Goal: Transaction & Acquisition: Purchase product/service

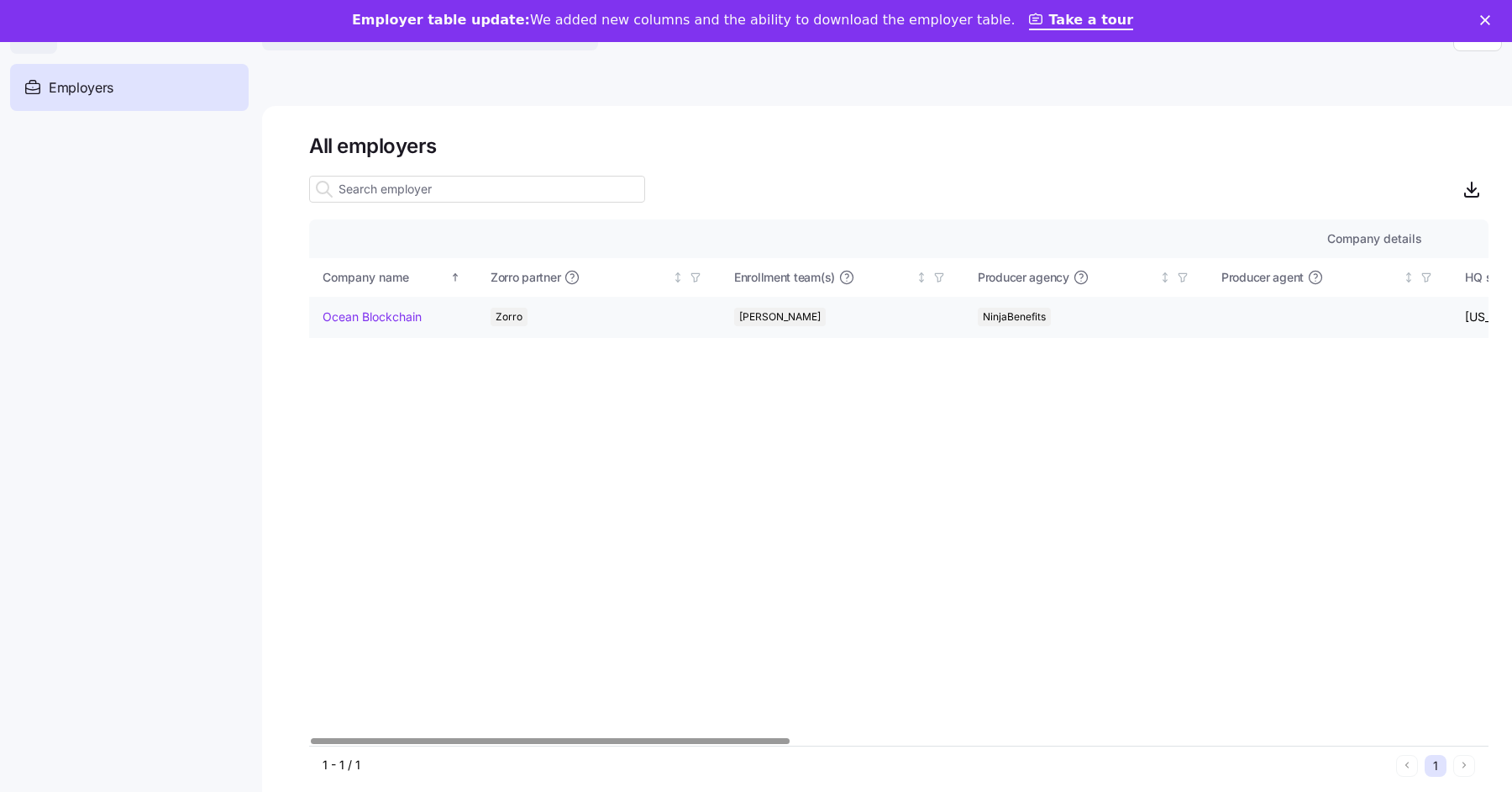
click at [394, 320] on link "Ocean Blockchain" at bounding box center [372, 316] width 99 height 16
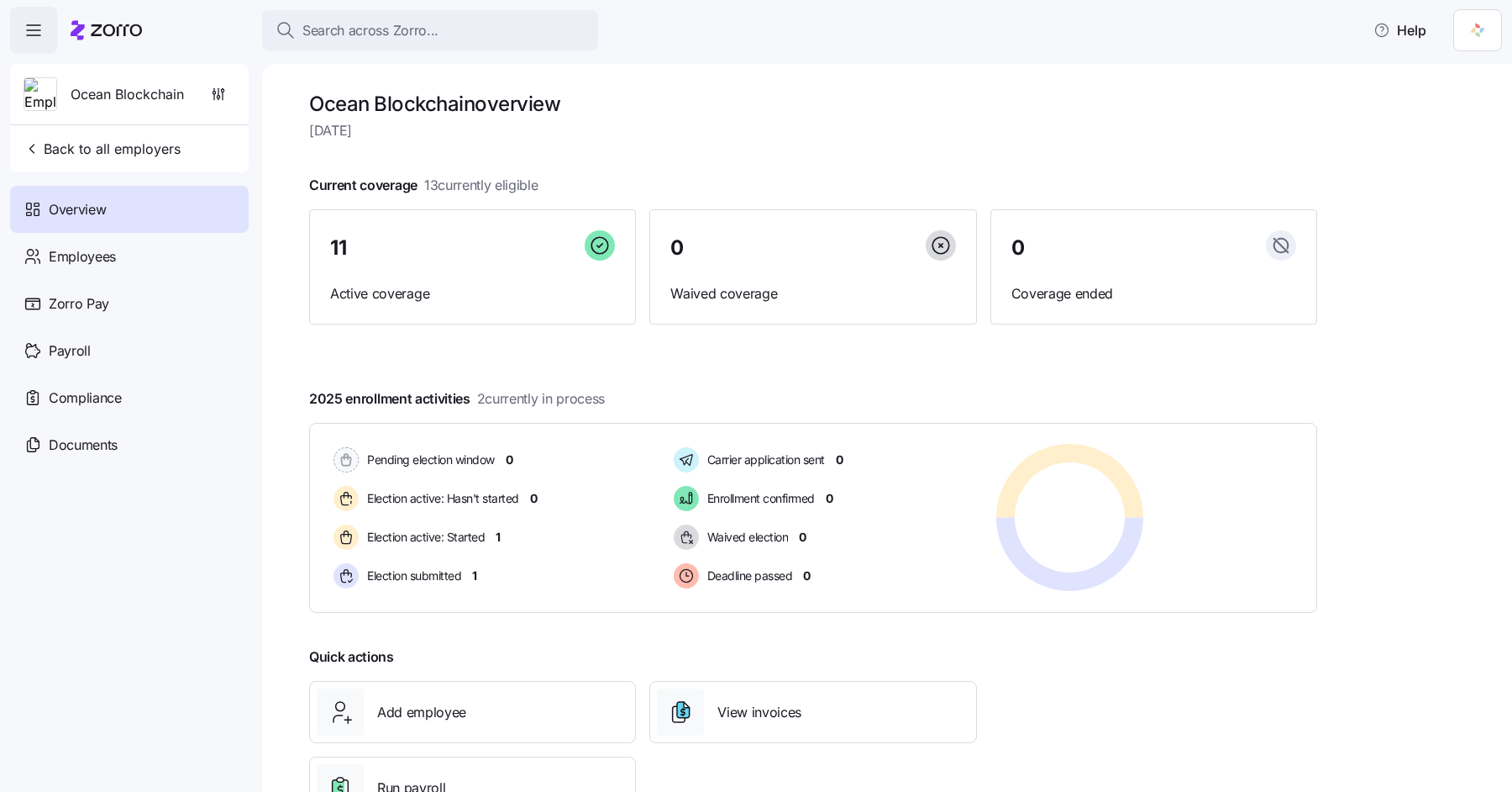
scroll to position [64, 0]
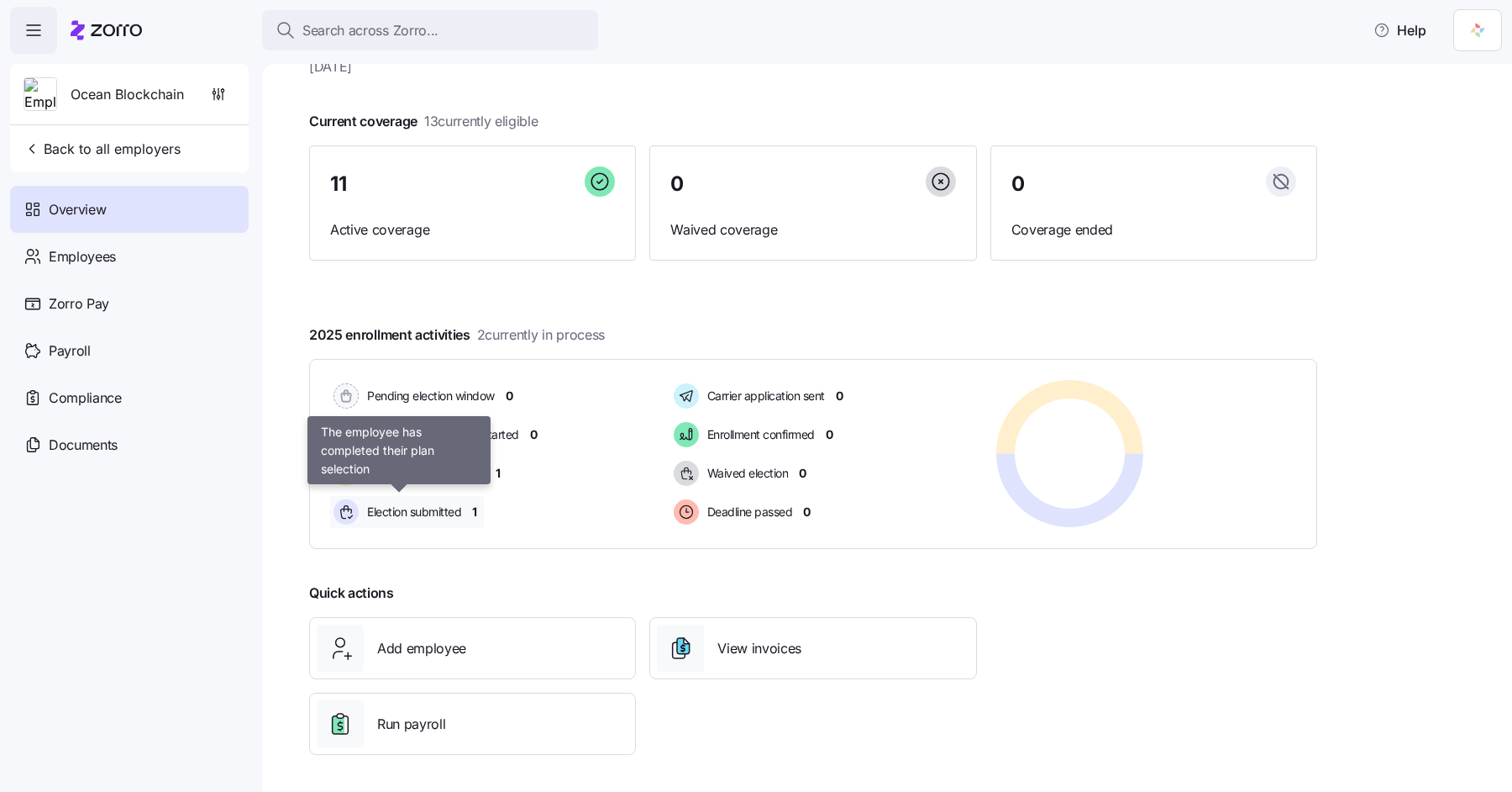
click at [462, 507] on div "Election submitted" at bounding box center [400, 511] width 139 height 32
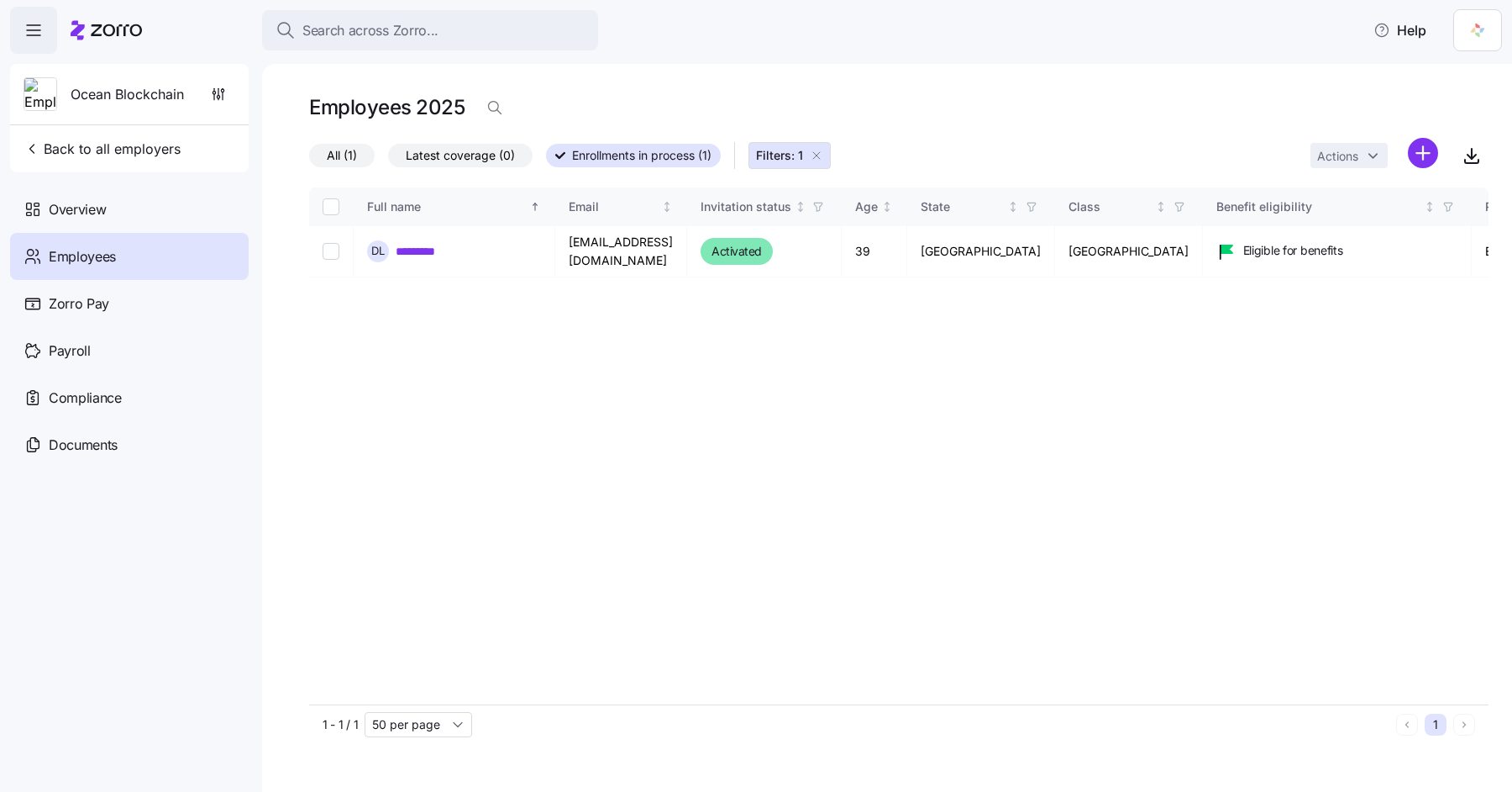
click at [819, 158] on icon "button" at bounding box center [817, 156] width 14 height 14
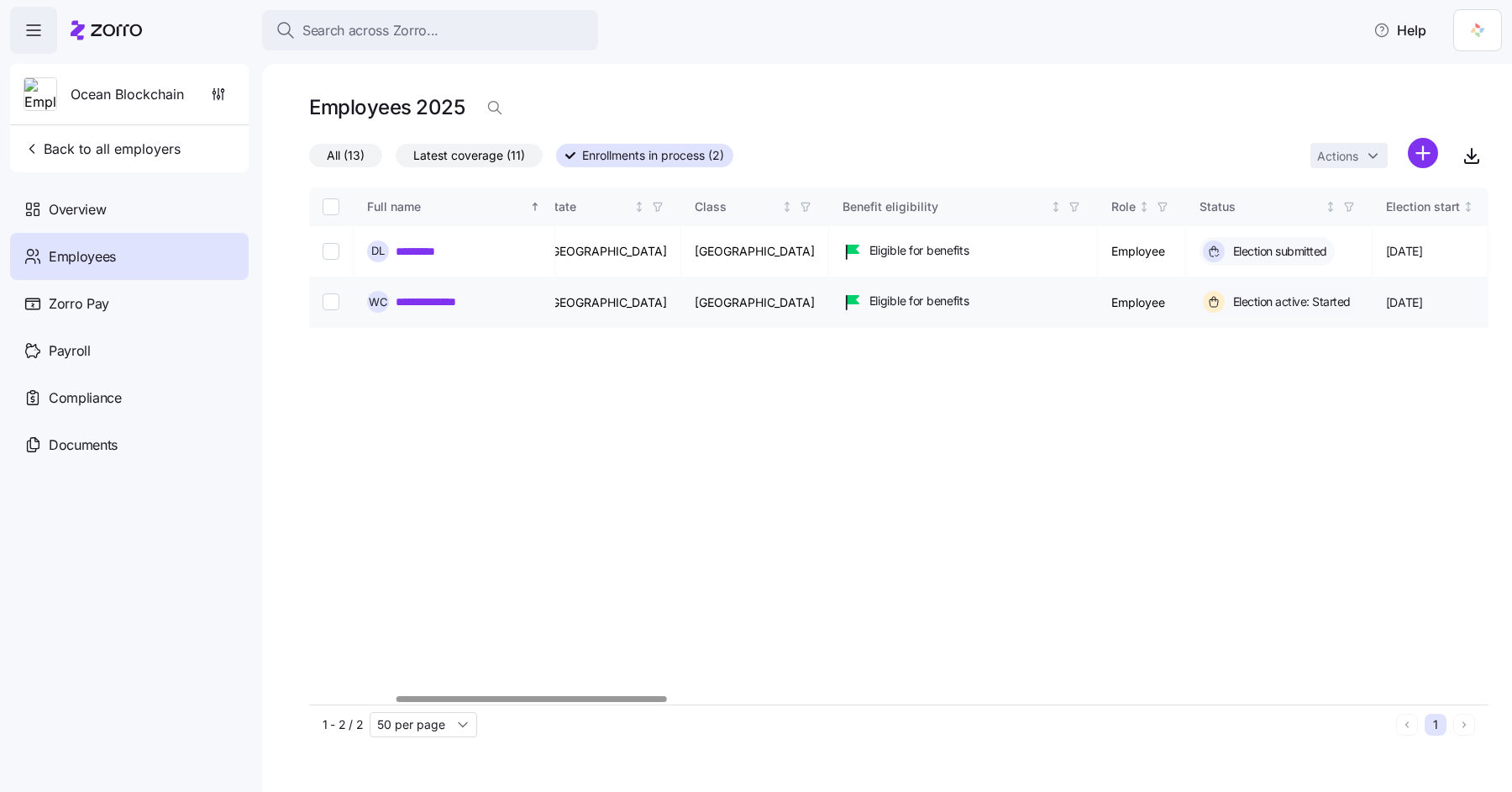
scroll to position [0, 375]
click at [455, 297] on link "**********" at bounding box center [443, 301] width 95 height 16
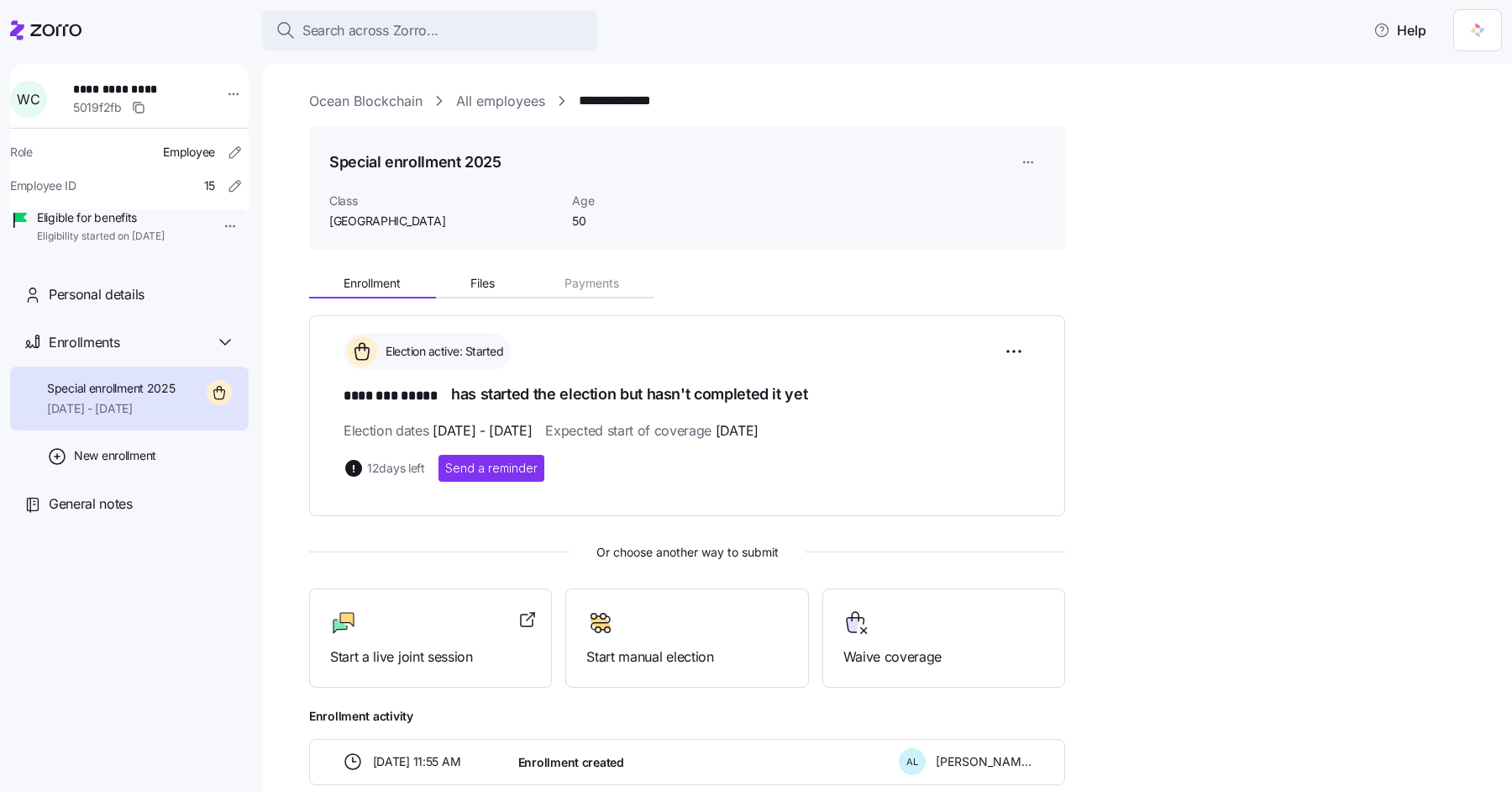
scroll to position [89, 0]
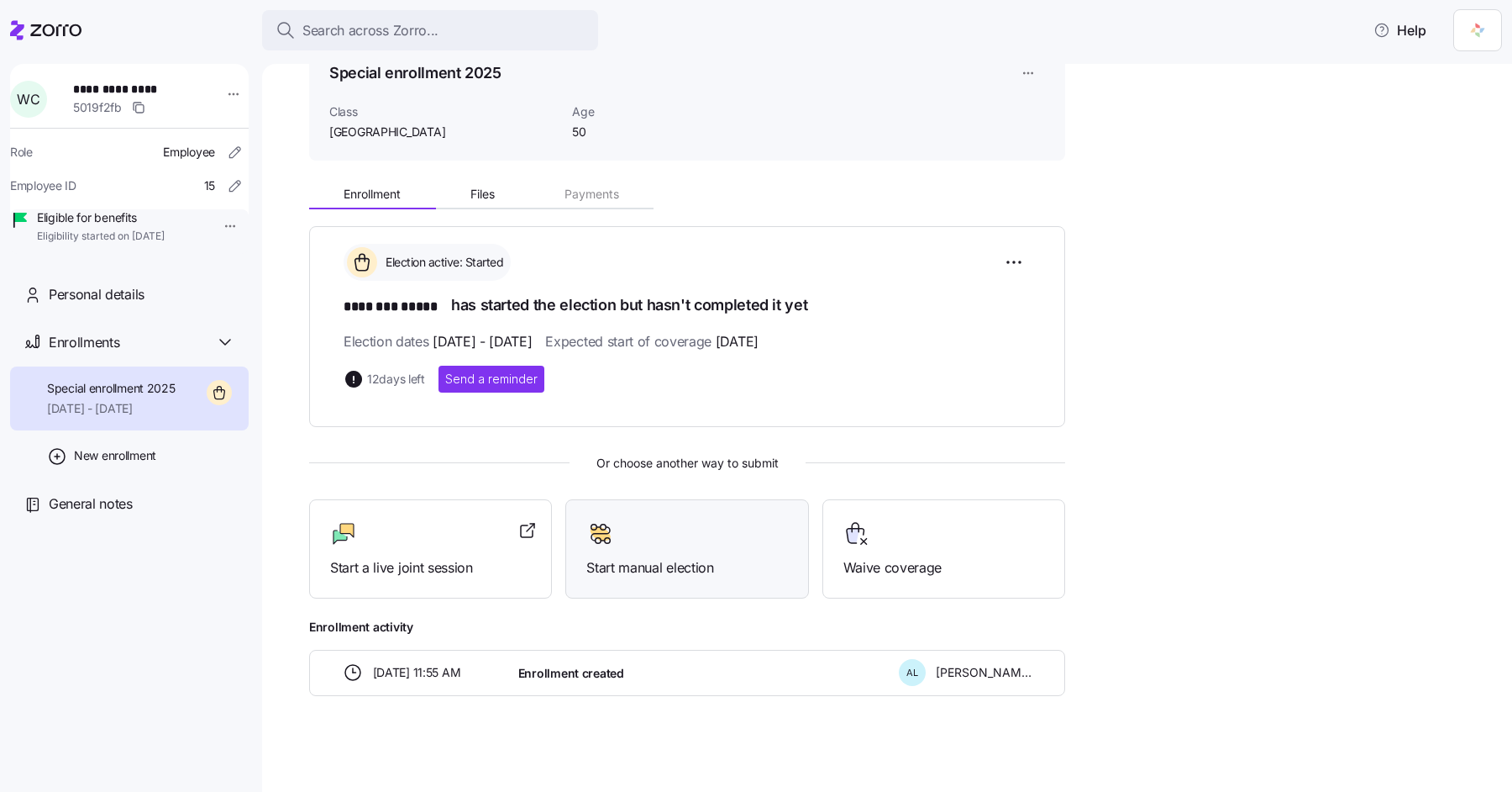
click at [681, 573] on span "Start manual election" at bounding box center [686, 568] width 201 height 21
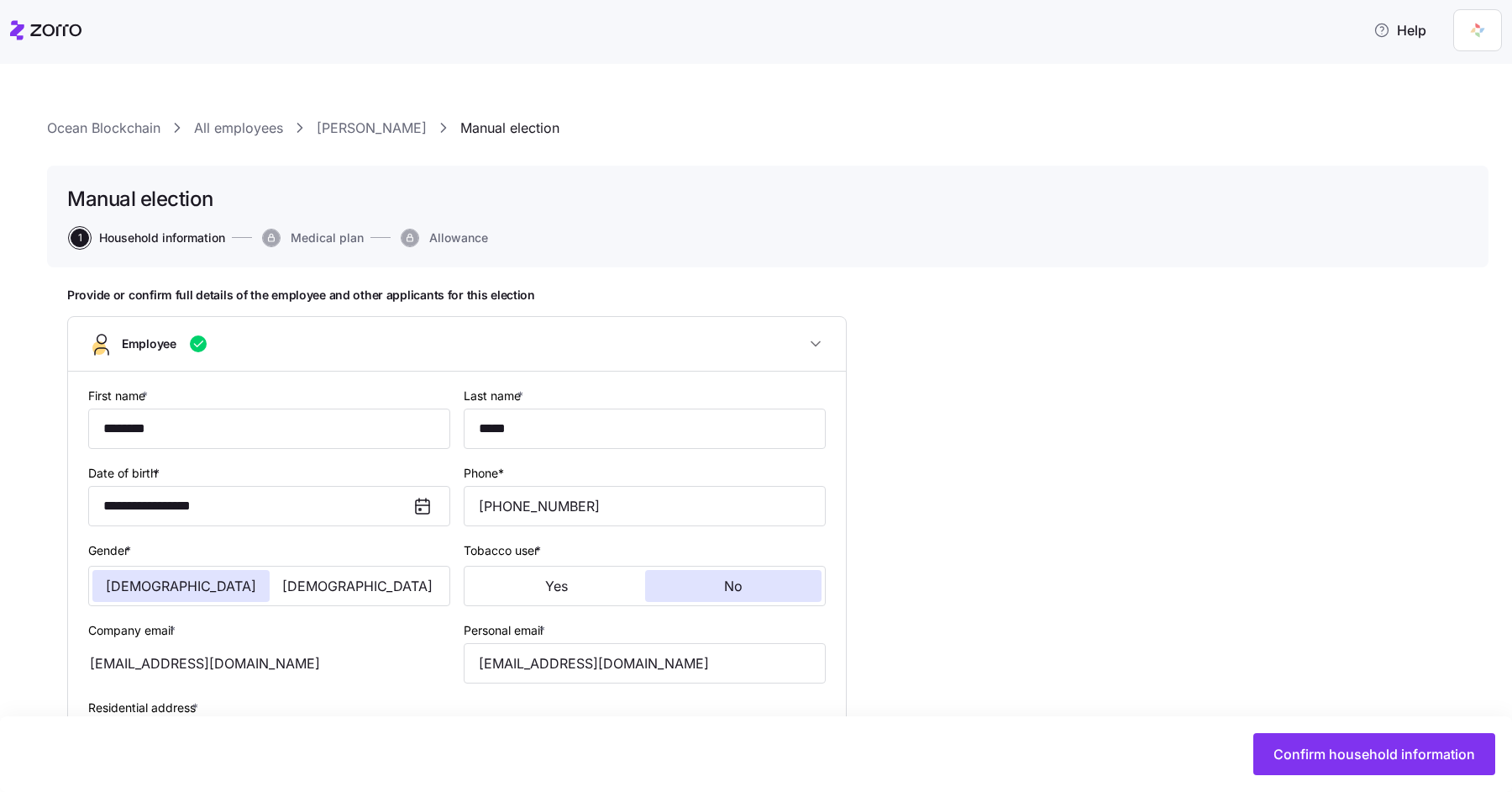
type input "TX"
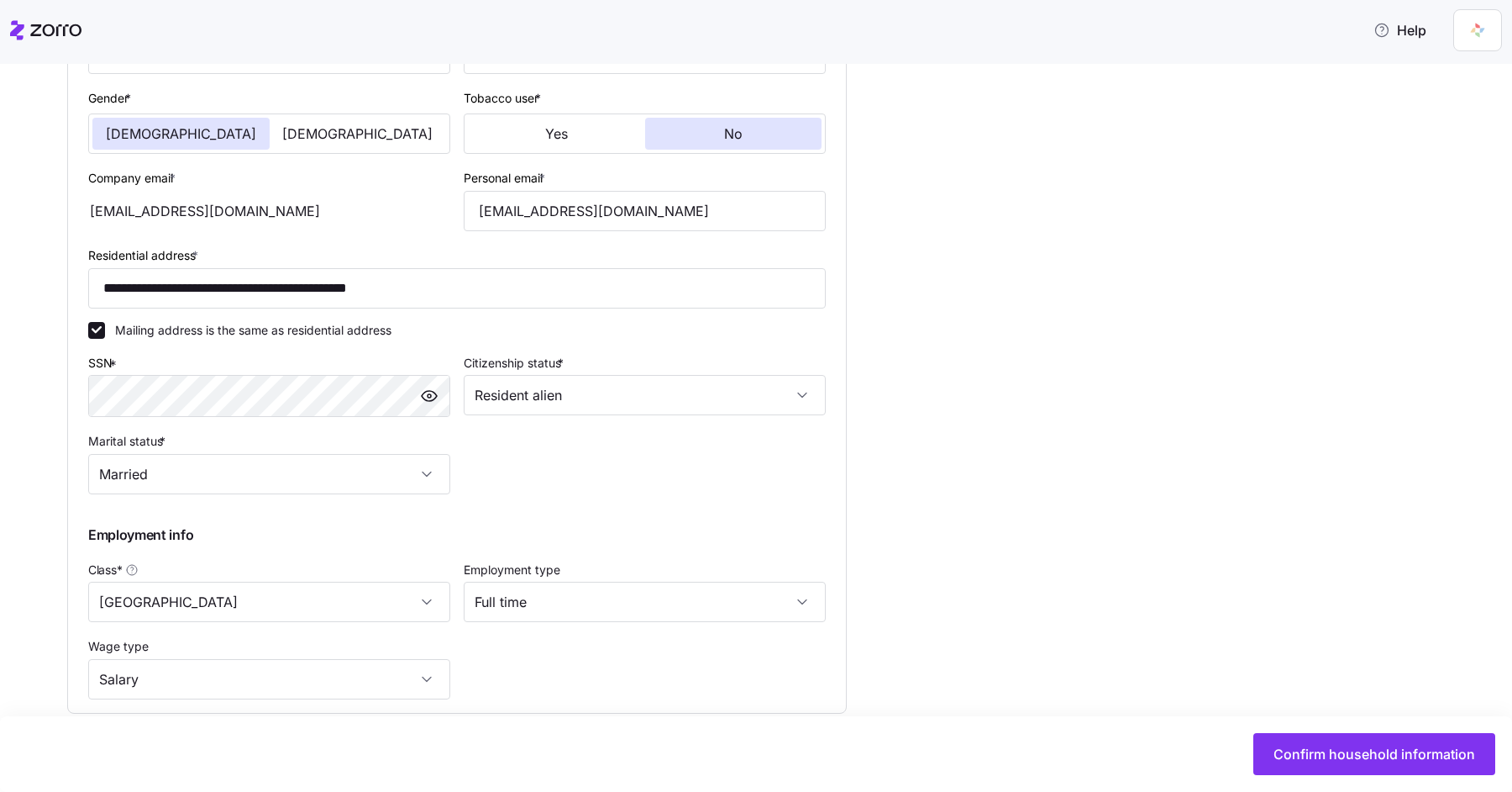
scroll to position [589, 0]
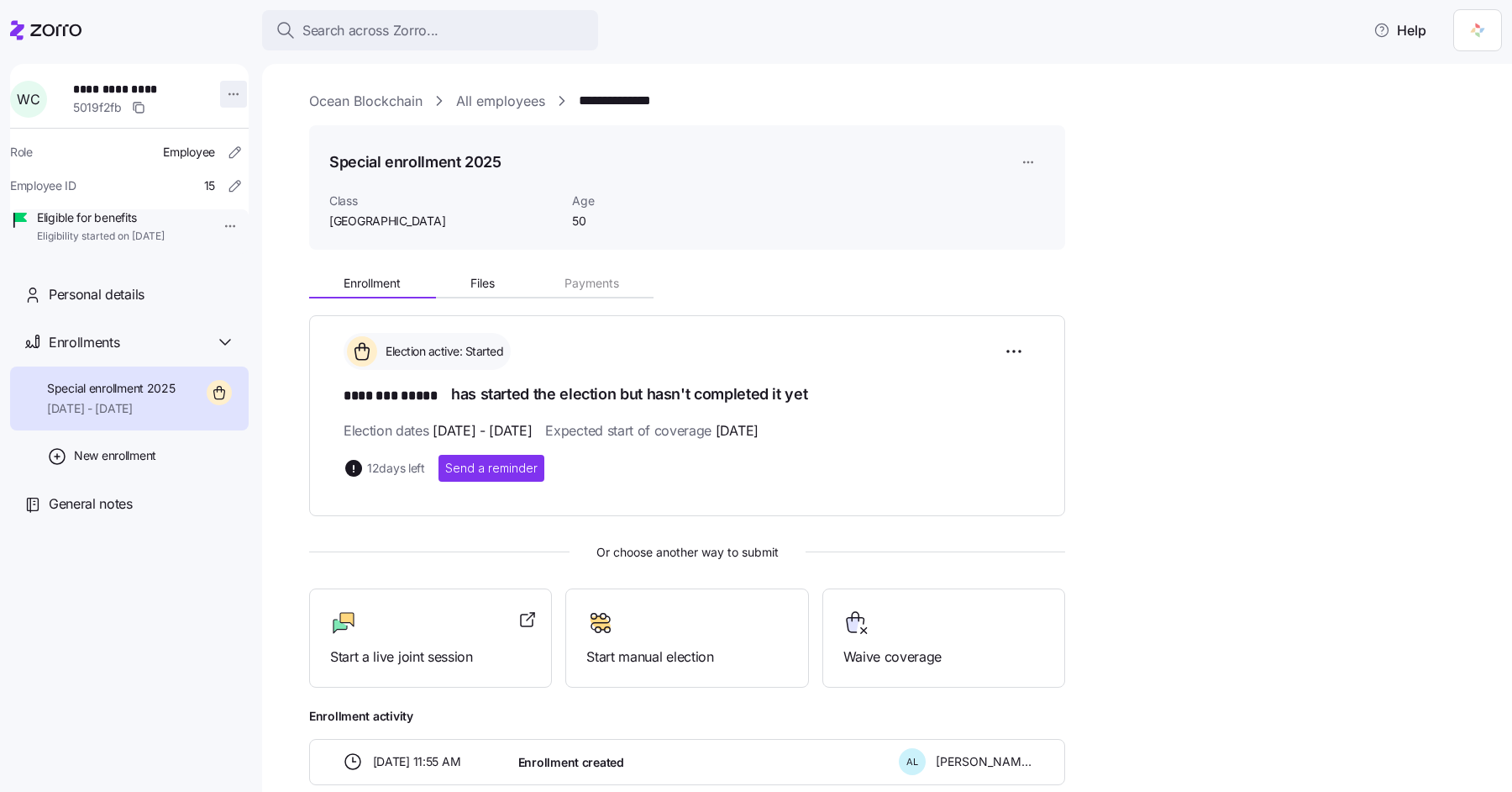
click at [222, 93] on html "**********" at bounding box center [756, 390] width 1512 height 781
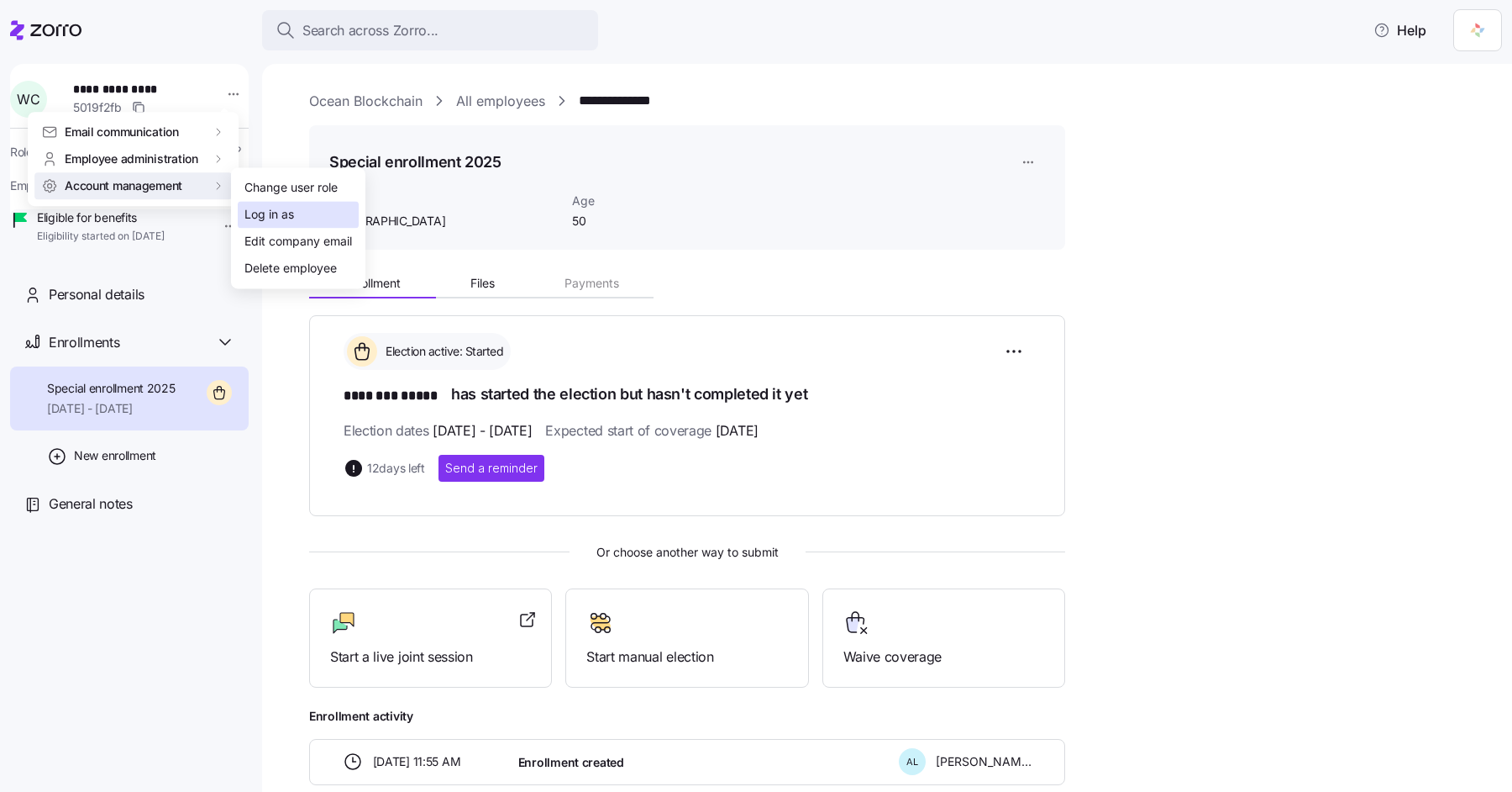
click at [281, 212] on div "Log in as" at bounding box center [268, 214] width 49 height 18
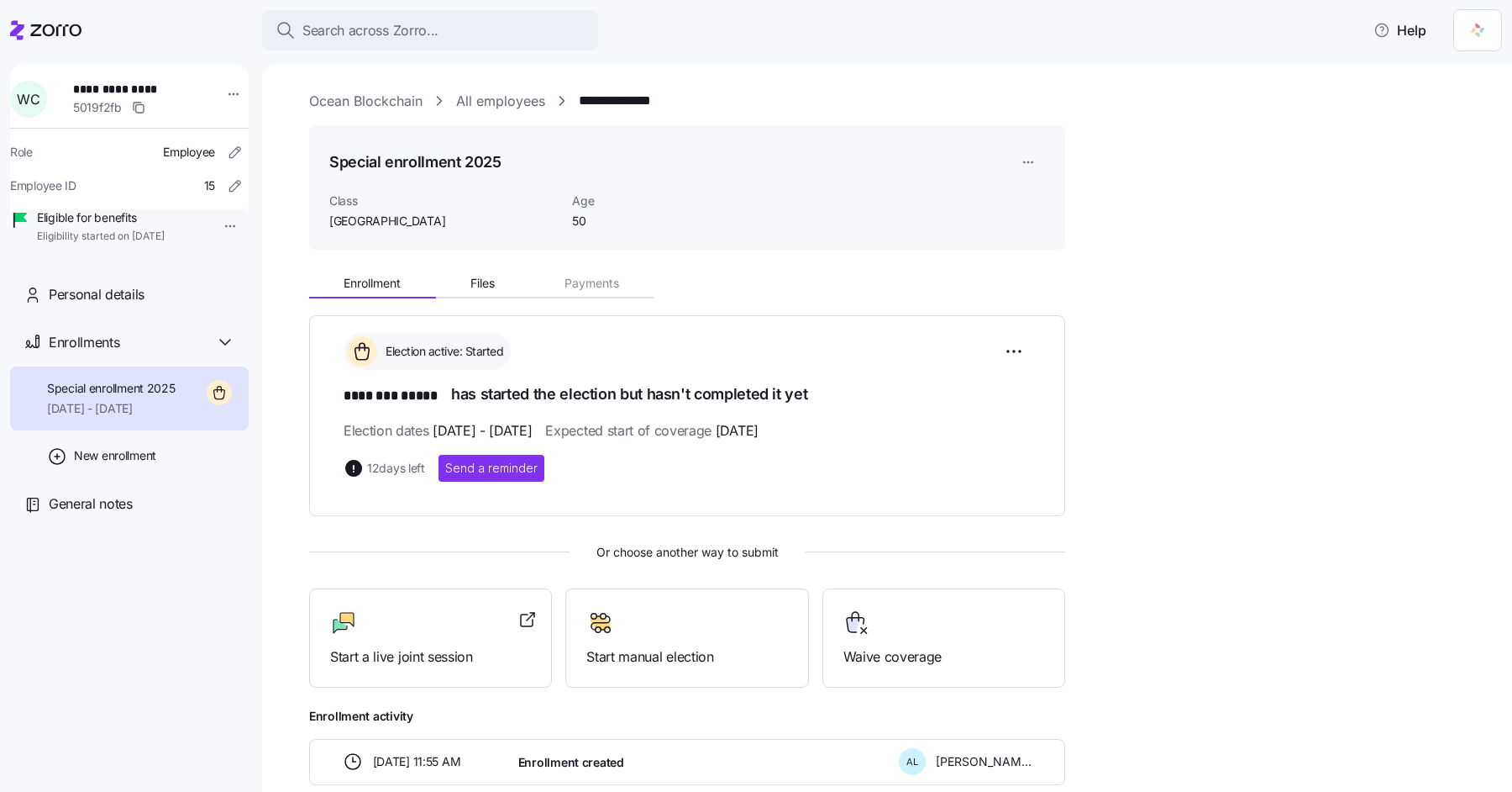
click at [1119, 317] on div "Enrollment Files Payments Election active: Started ******** ***** has started t…" at bounding box center [899, 523] width 1180 height 521
click at [222, 93] on html "**********" at bounding box center [756, 390] width 1512 height 781
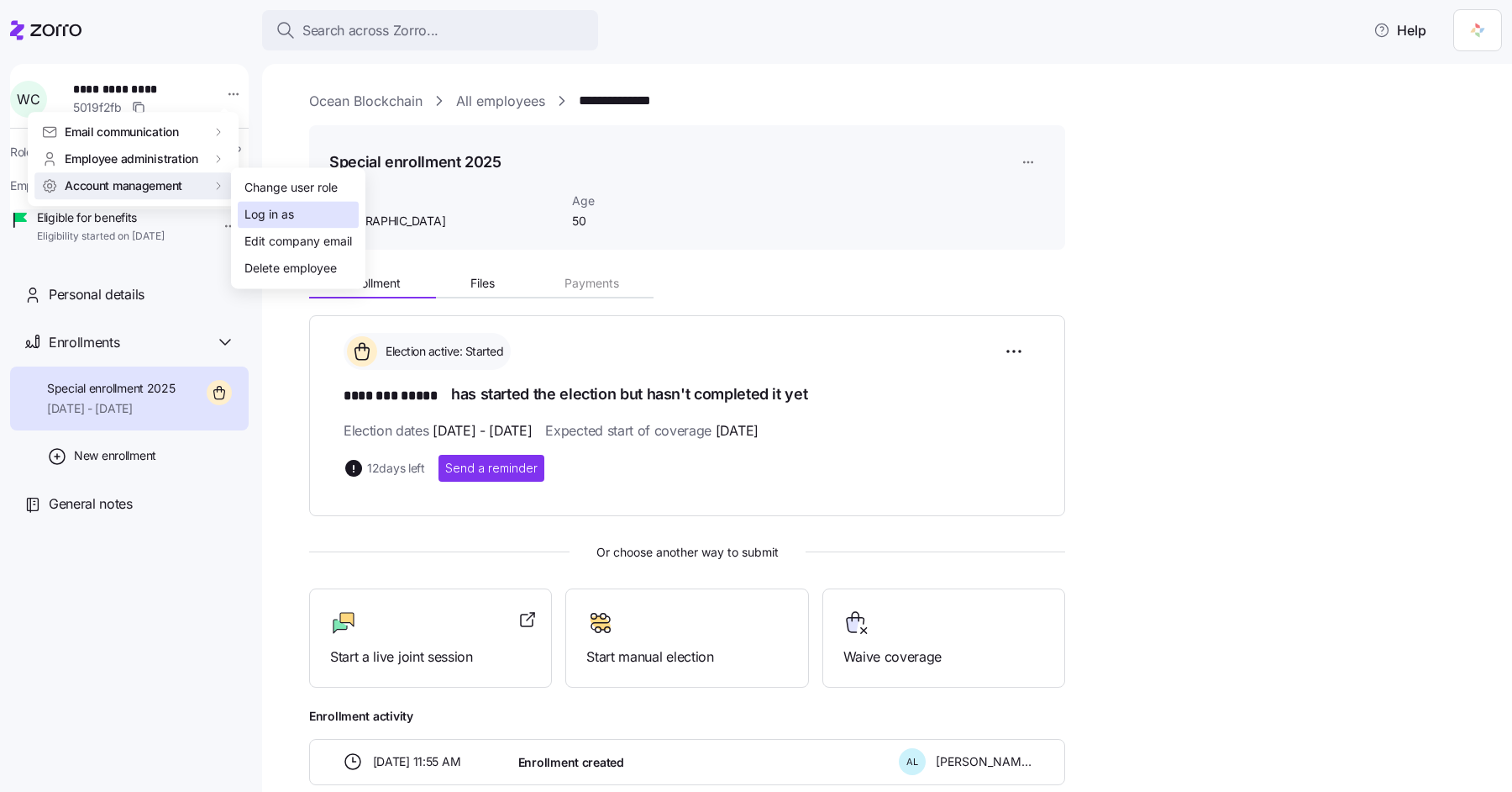
click at [270, 208] on div "Log in as" at bounding box center [268, 214] width 49 height 18
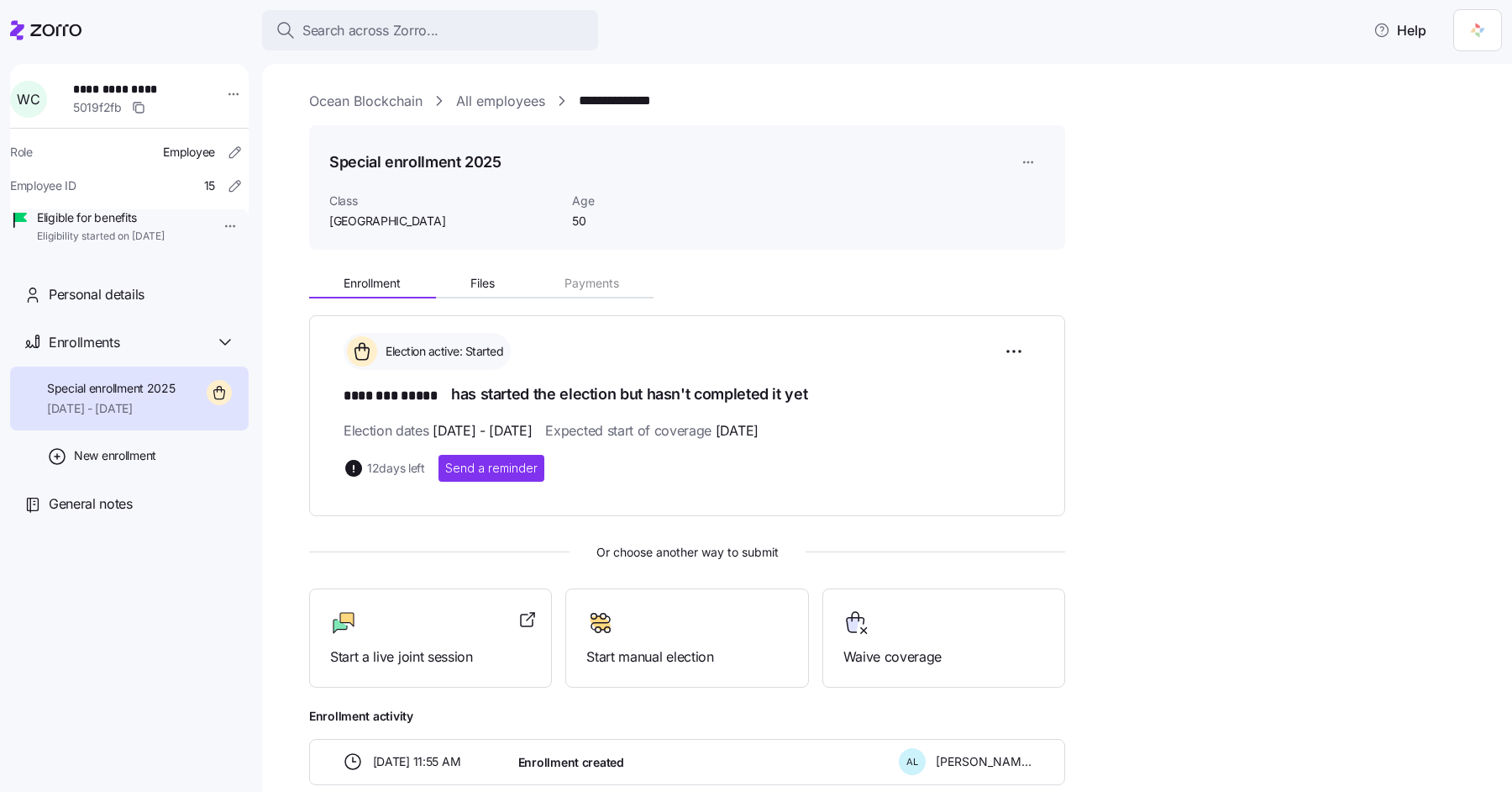
click at [1249, 269] on div "Enrollment Files Payments Election active: Started ******** ***** has started t…" at bounding box center [899, 523] width 1180 height 521
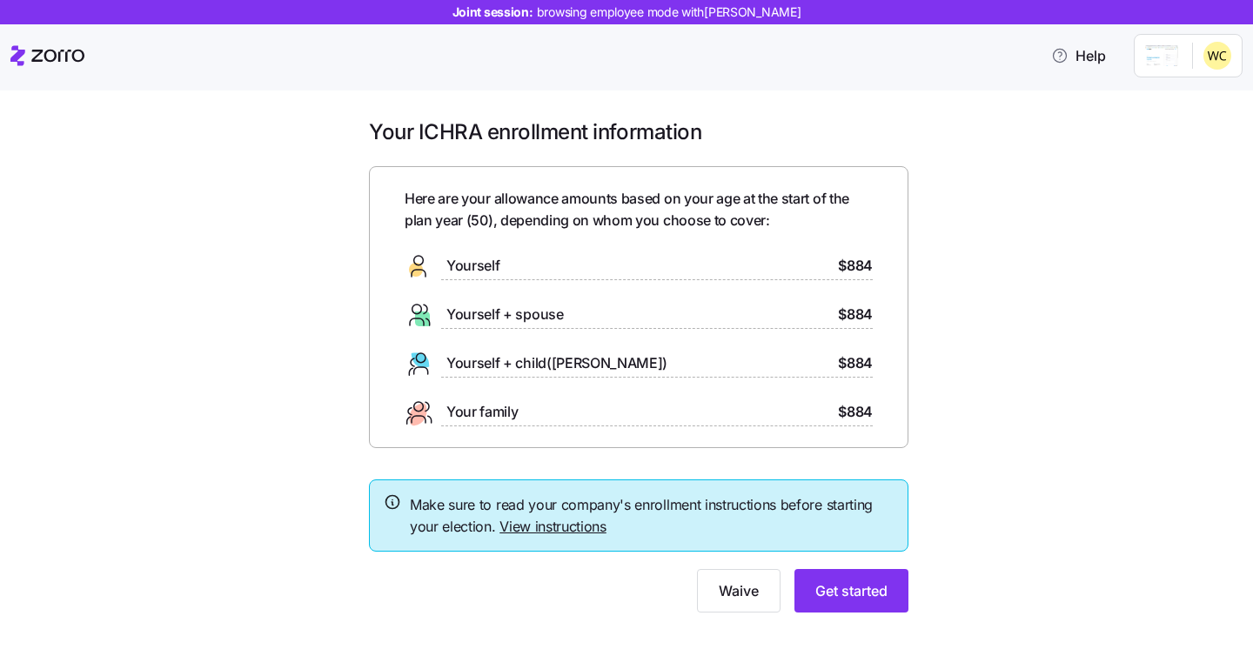
click at [562, 528] on link "View instructions" at bounding box center [552, 526] width 107 height 17
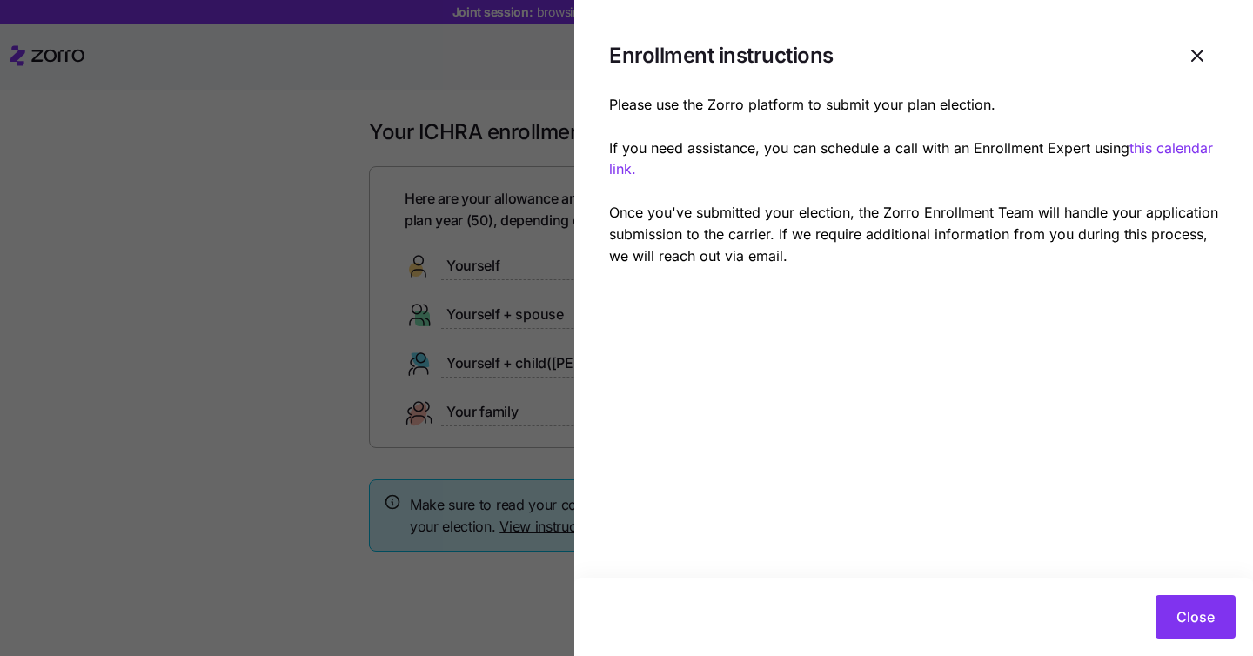
click at [1149, 150] on link "this calendar link." at bounding box center [911, 158] width 604 height 39
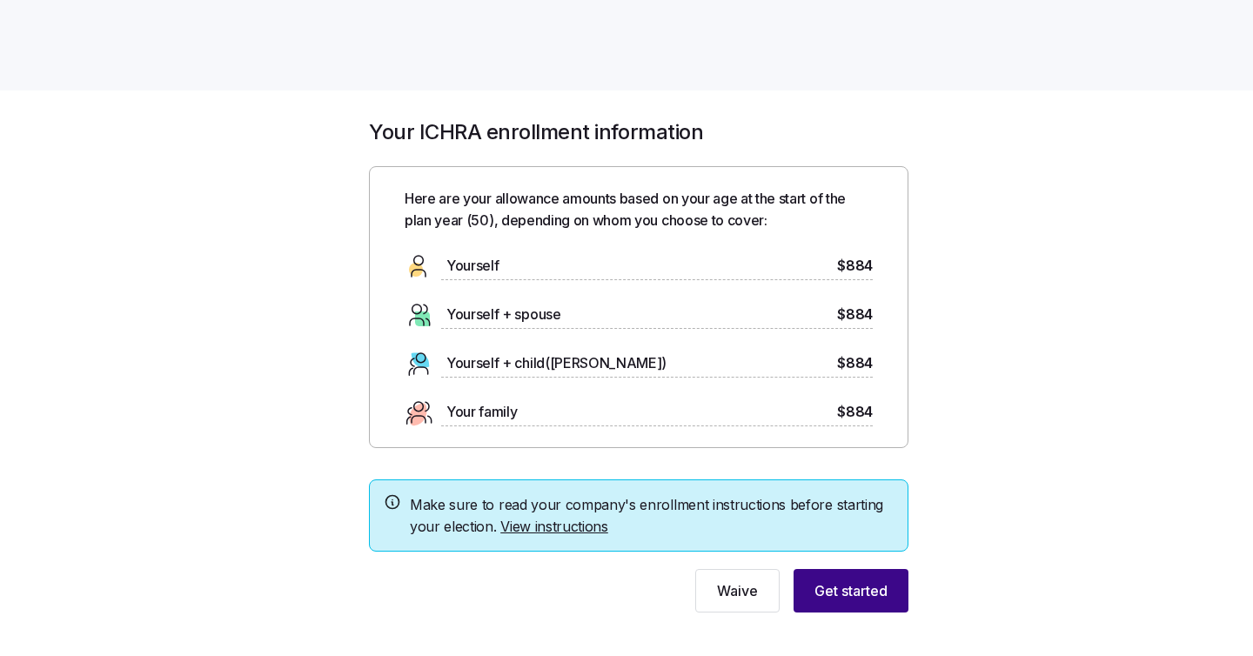
click at [860, 586] on span "Get started" at bounding box center [850, 590] width 73 height 21
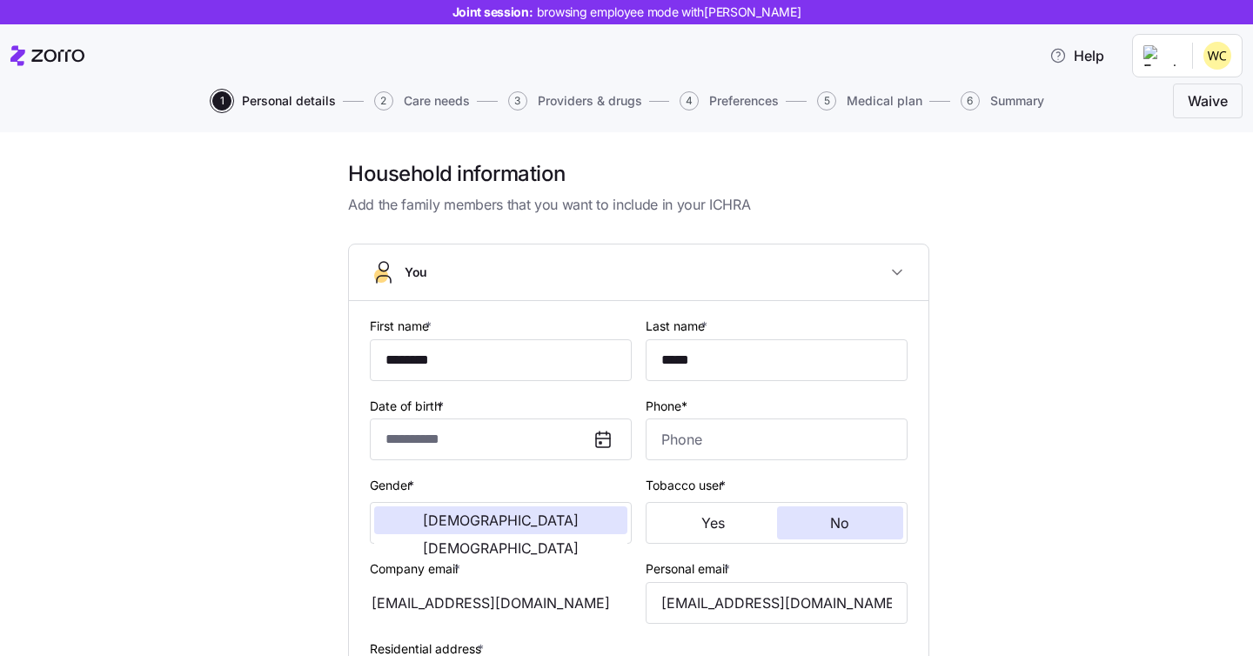
type input "**********"
type input "(945) 345-9663"
type input "Resident alien"
type input "Married"
click at [972, 266] on div "**********" at bounding box center [639, 631] width 1180 height 942
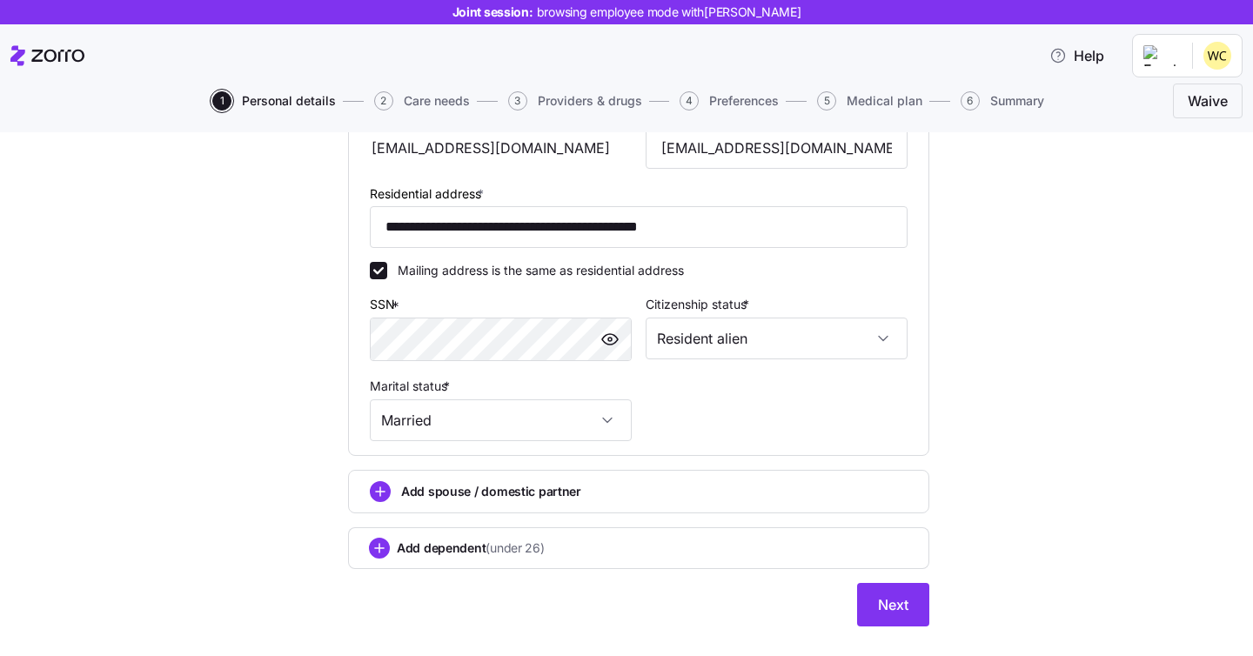
scroll to position [491, 0]
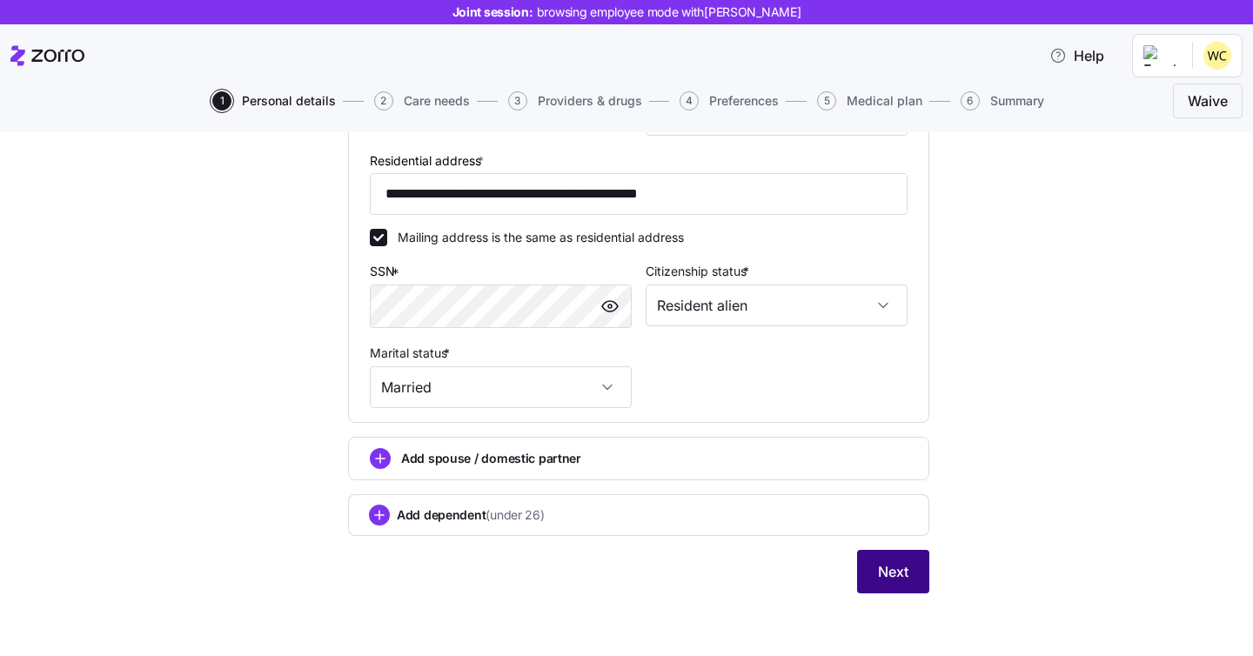
click at [908, 580] on button "Next" at bounding box center [893, 572] width 72 height 44
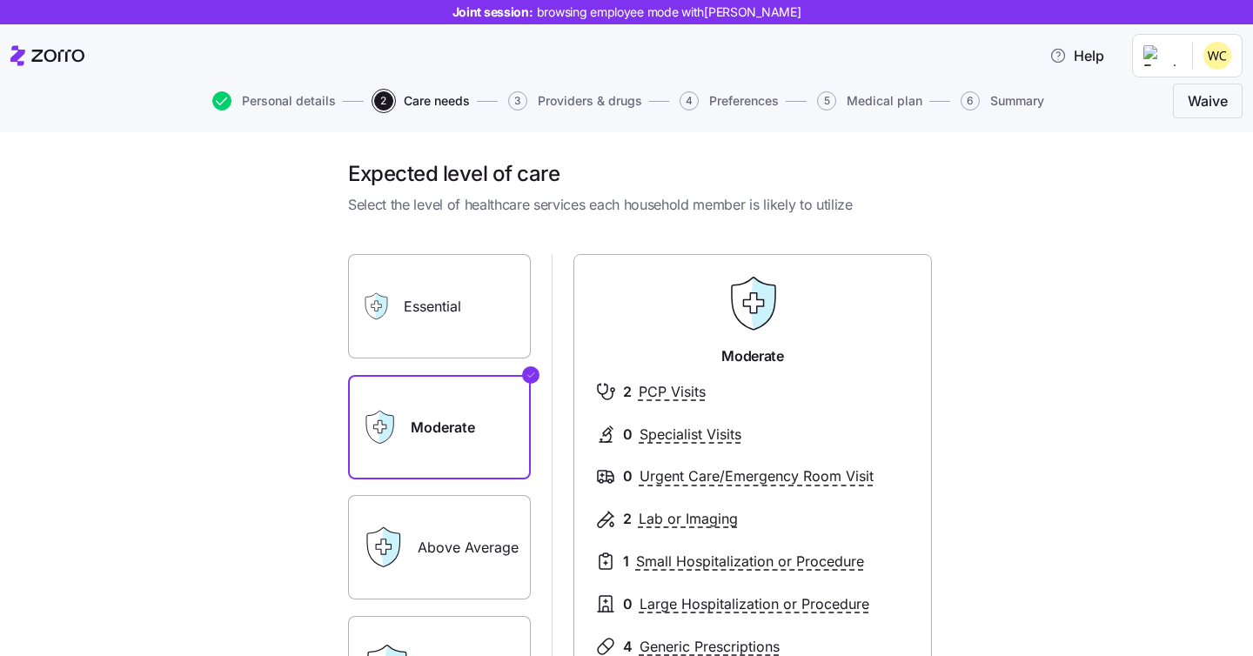
scroll to position [124, 0]
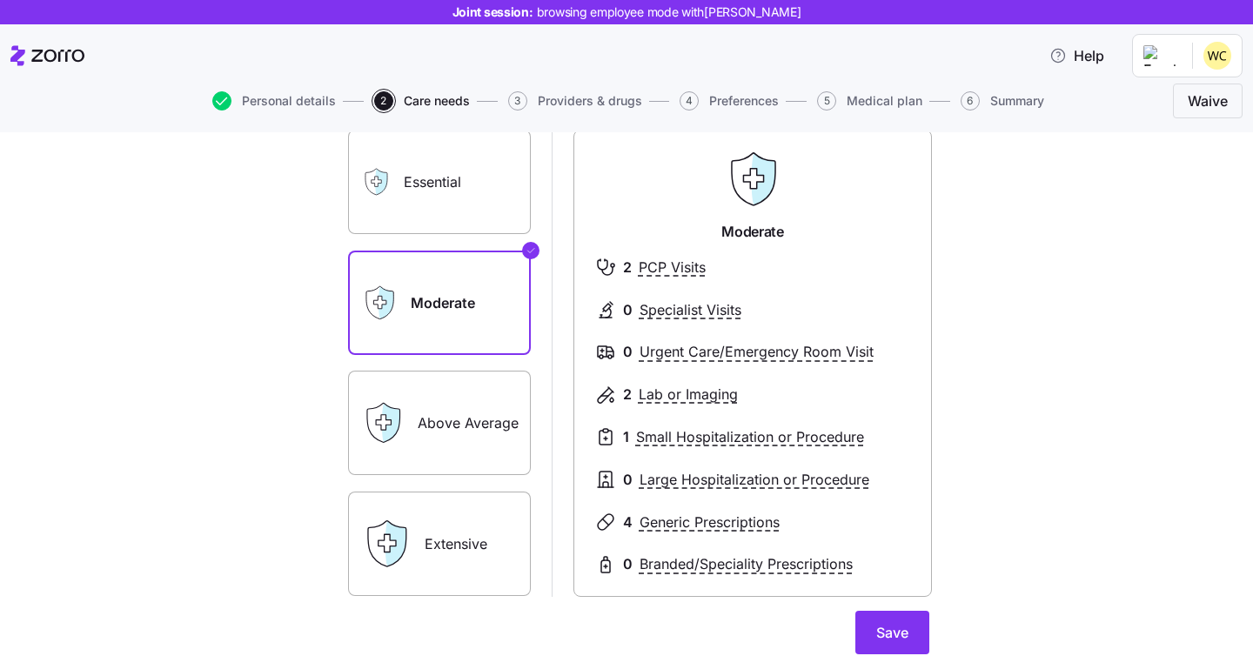
click at [444, 199] on label "Essential" at bounding box center [439, 182] width 183 height 104
click at [0, 0] on input "Essential" at bounding box center [0, 0] width 0 height 0
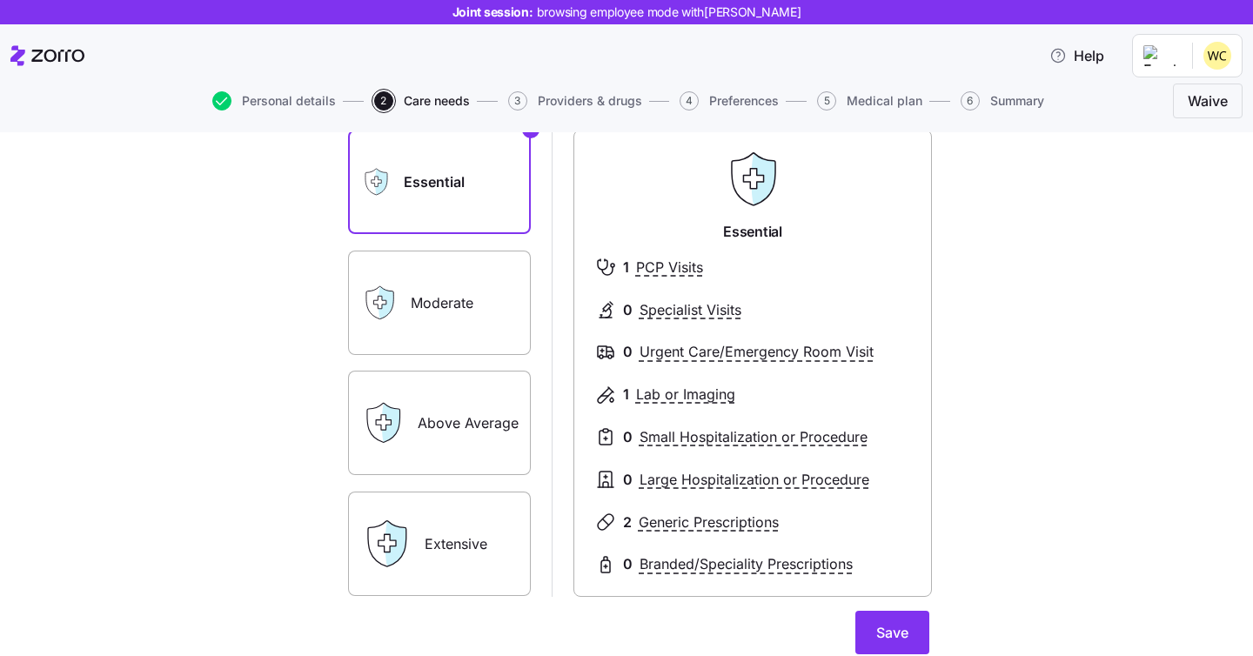
click at [458, 310] on label "Moderate" at bounding box center [439, 303] width 183 height 104
click at [0, 0] on input "Moderate" at bounding box center [0, 0] width 0 height 0
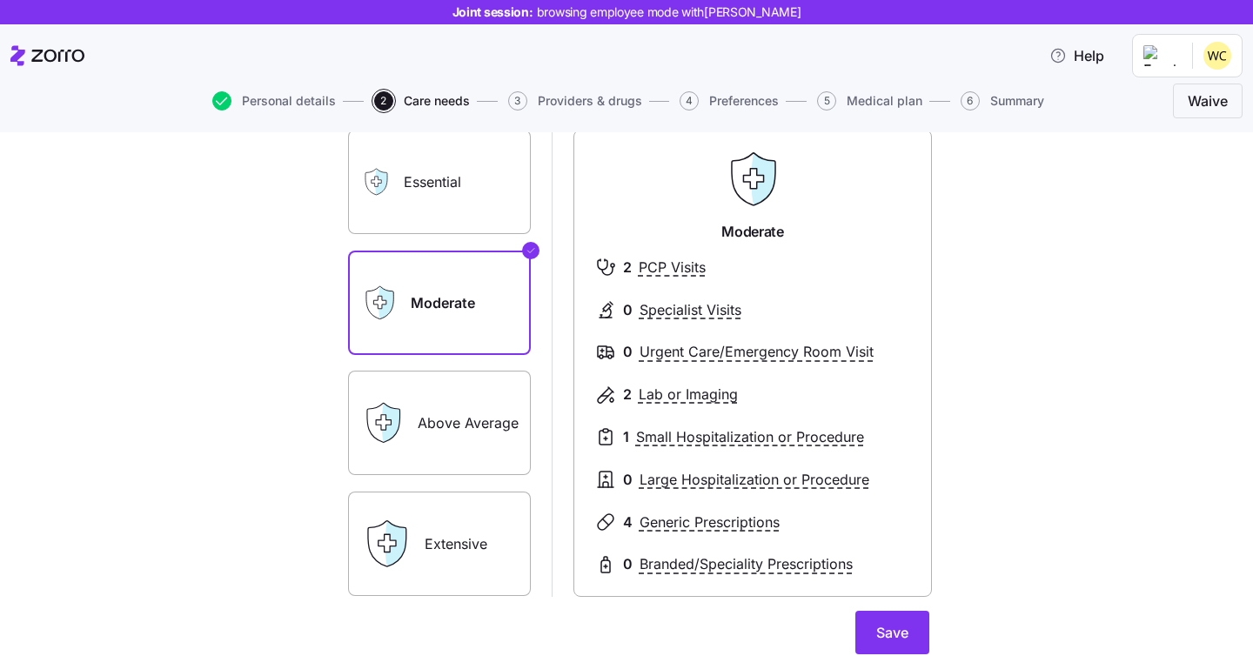
click at [425, 176] on label "Essential" at bounding box center [439, 182] width 183 height 104
click at [0, 0] on input "Essential" at bounding box center [0, 0] width 0 height 0
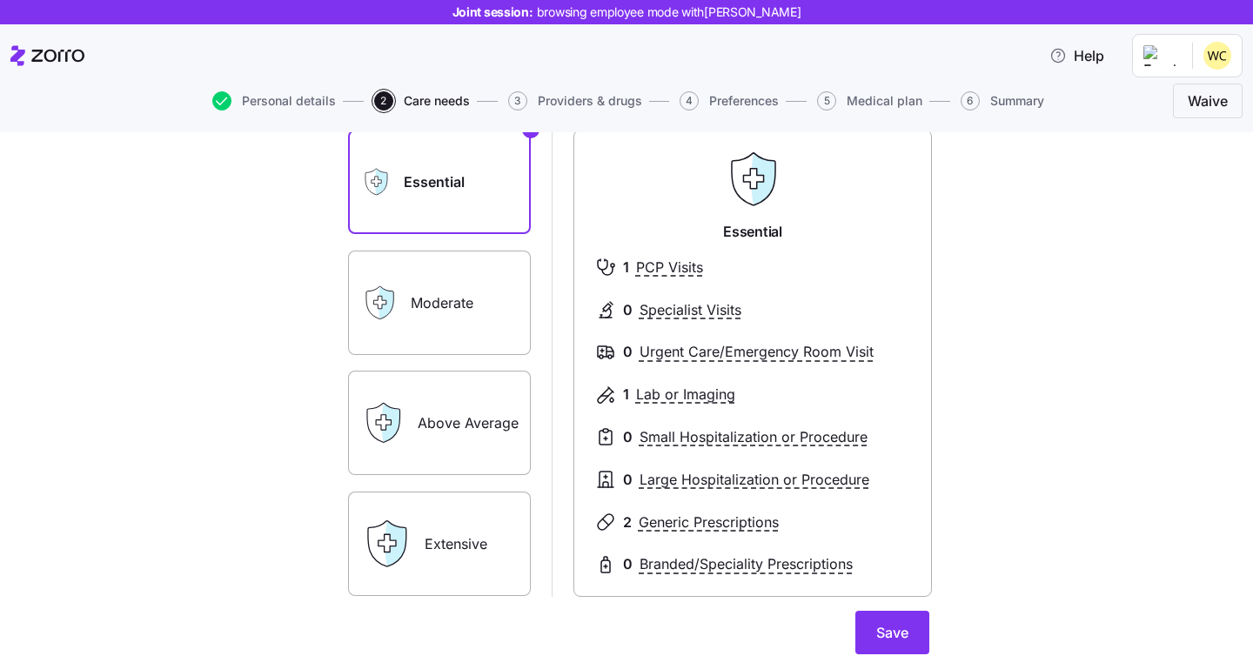
click at [445, 325] on label "Moderate" at bounding box center [439, 303] width 183 height 104
click at [0, 0] on input "Moderate" at bounding box center [0, 0] width 0 height 0
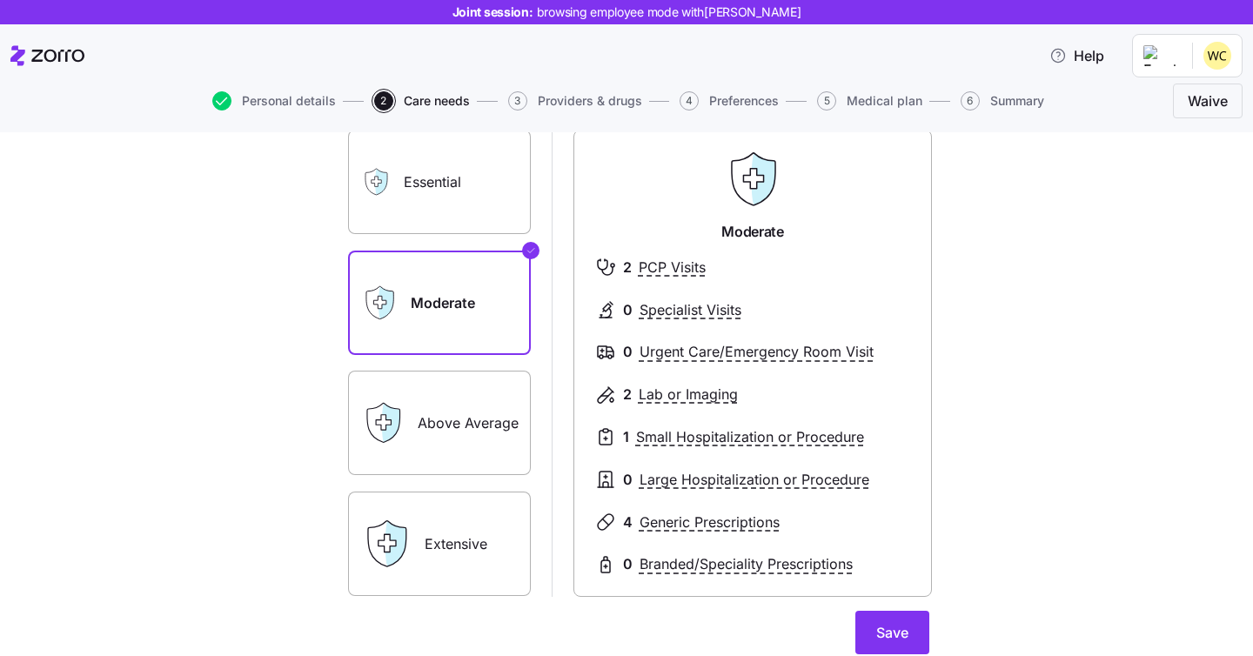
click at [441, 171] on label "Essential" at bounding box center [439, 182] width 183 height 104
click at [0, 0] on input "Essential" at bounding box center [0, 0] width 0 height 0
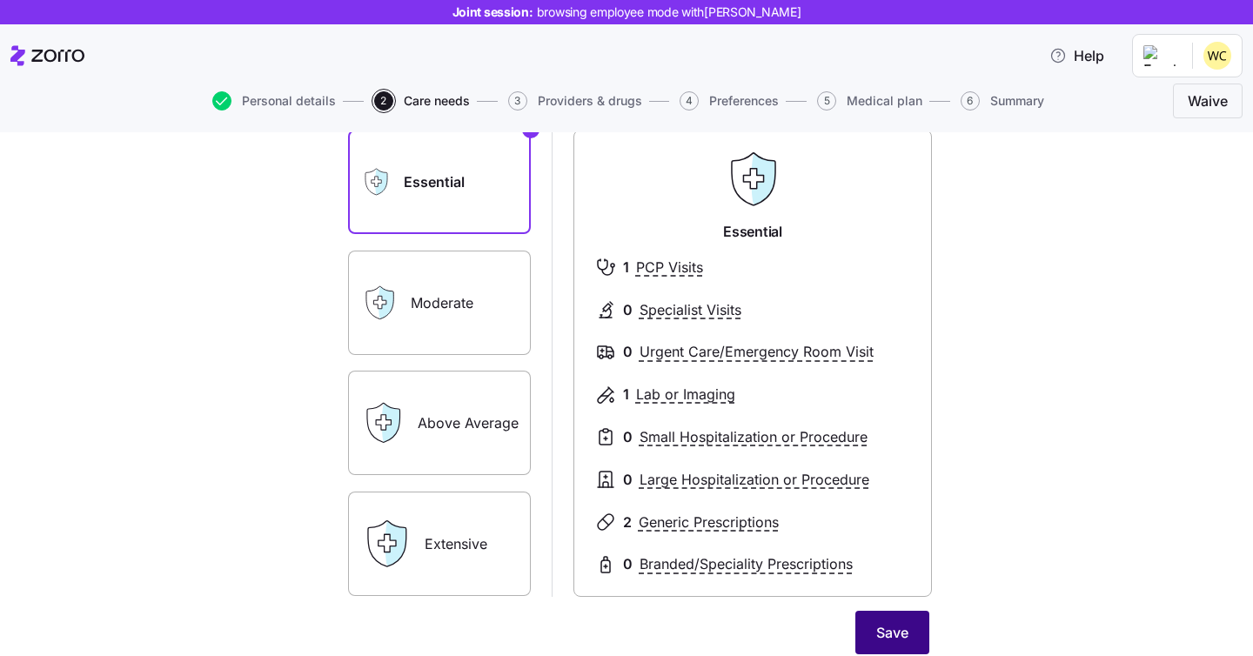
click at [908, 631] on button "Save" at bounding box center [892, 633] width 74 height 44
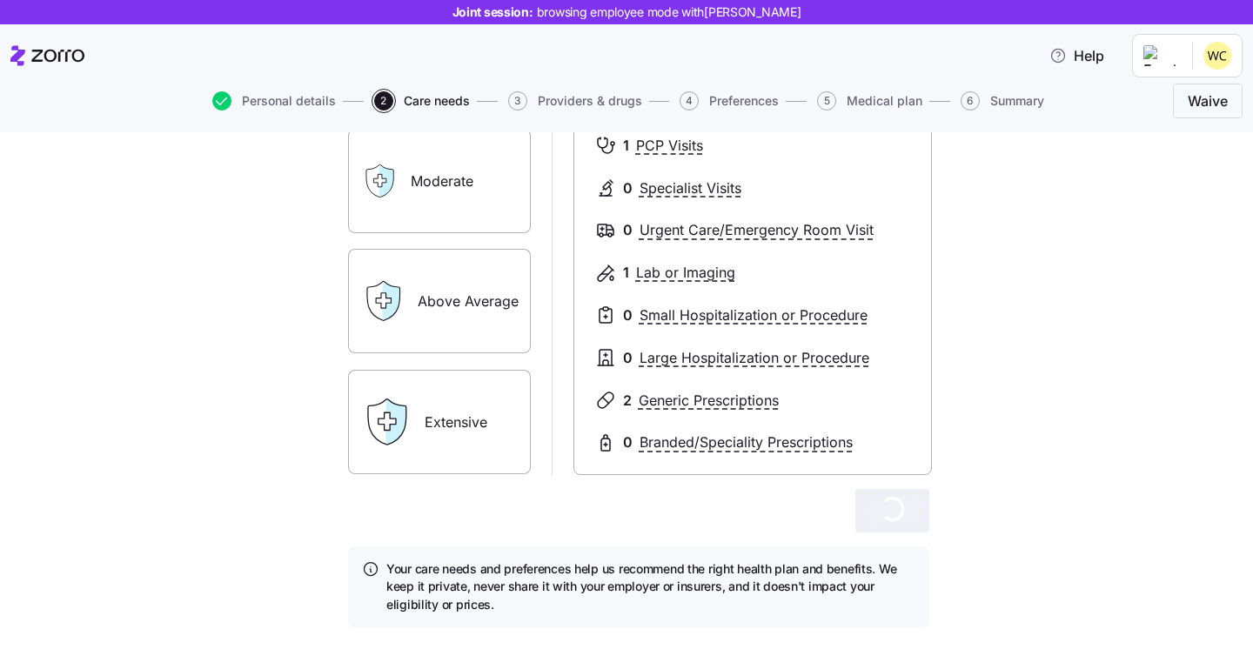
scroll to position [280, 0]
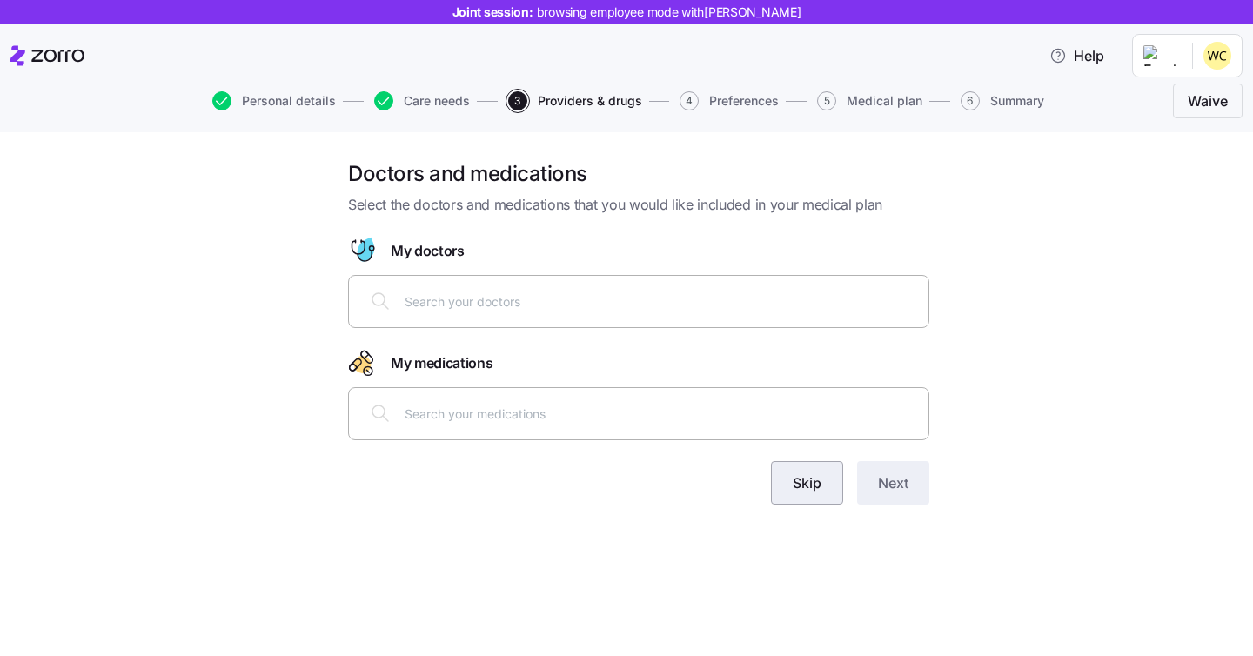
click at [814, 499] on button "Skip" at bounding box center [807, 483] width 72 height 44
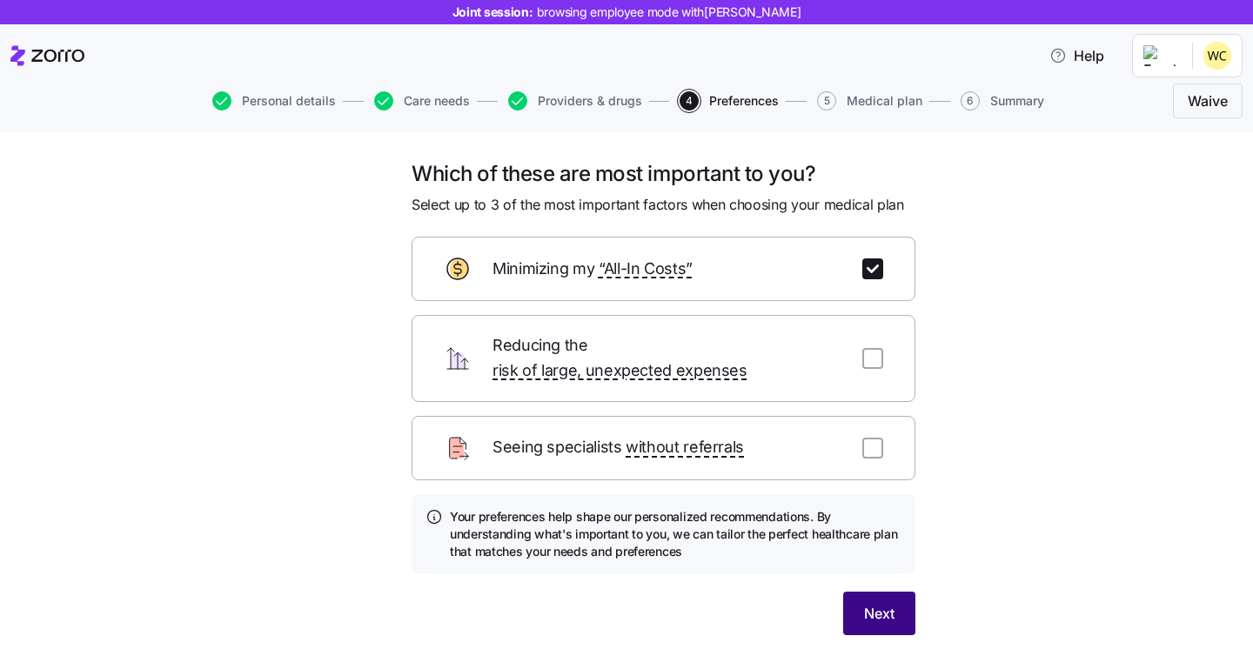
click at [873, 603] on span "Next" at bounding box center [879, 613] width 30 height 21
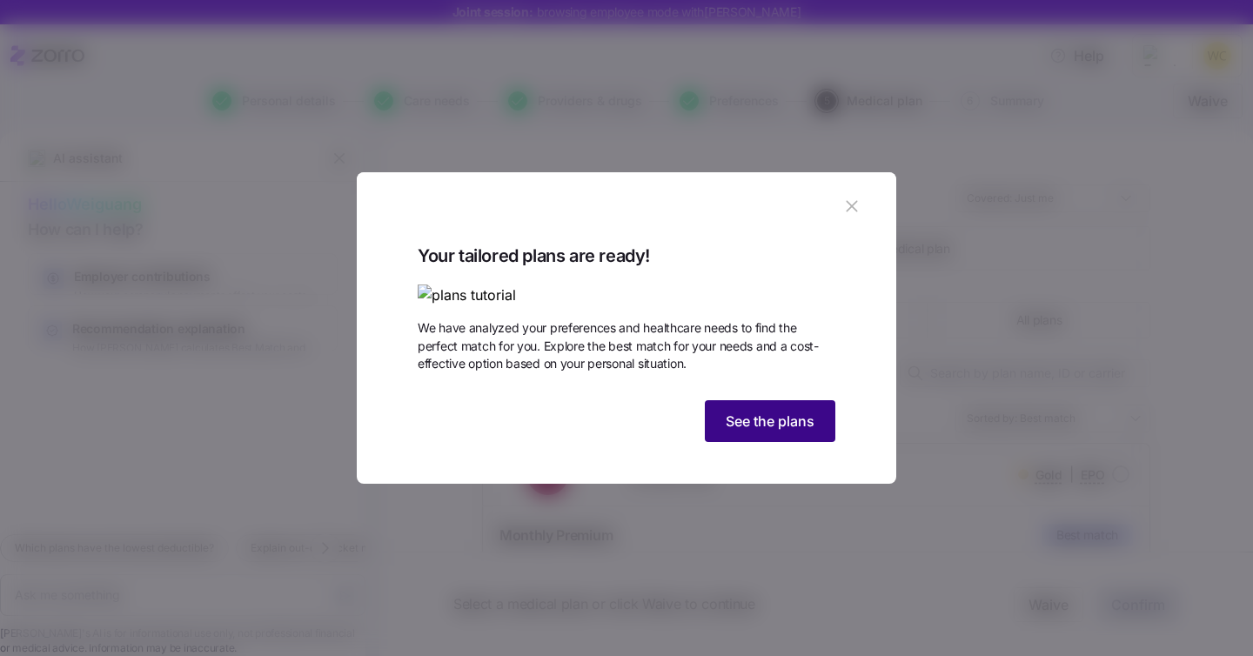
click at [761, 442] on button "See the plans" at bounding box center [770, 421] width 131 height 42
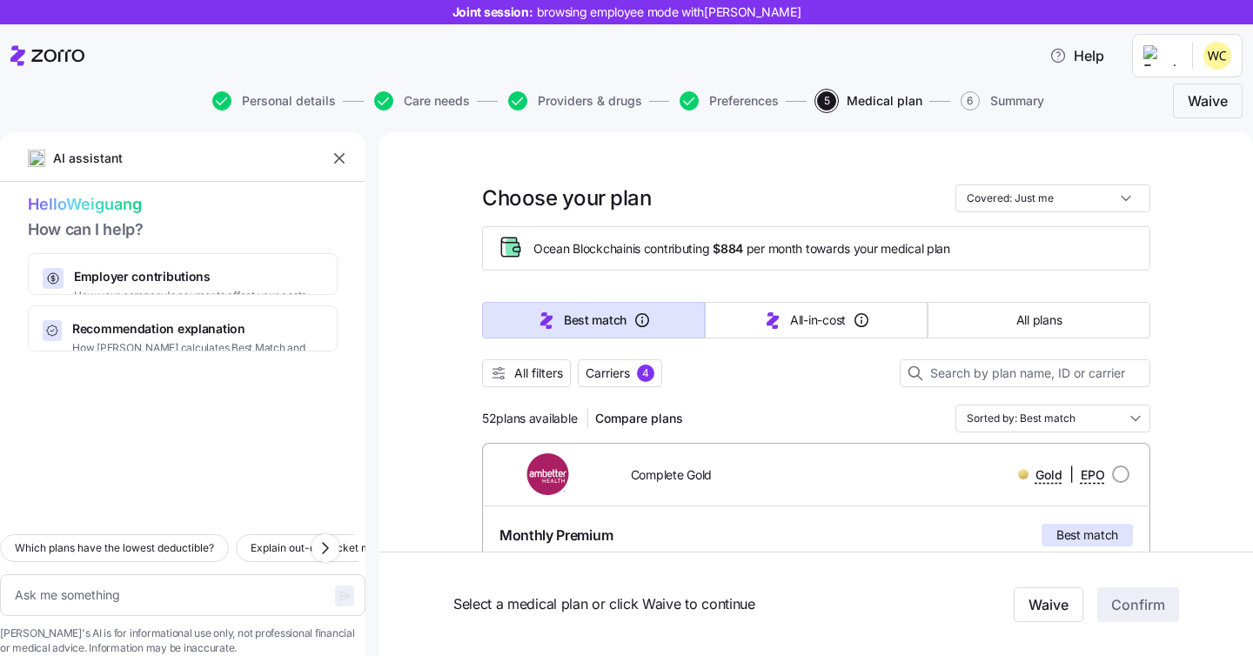
click at [924, 470] on div "Gold | EPO" at bounding box center [1002, 475] width 253 height 22
click at [544, 380] on span "All filters" at bounding box center [538, 373] width 49 height 17
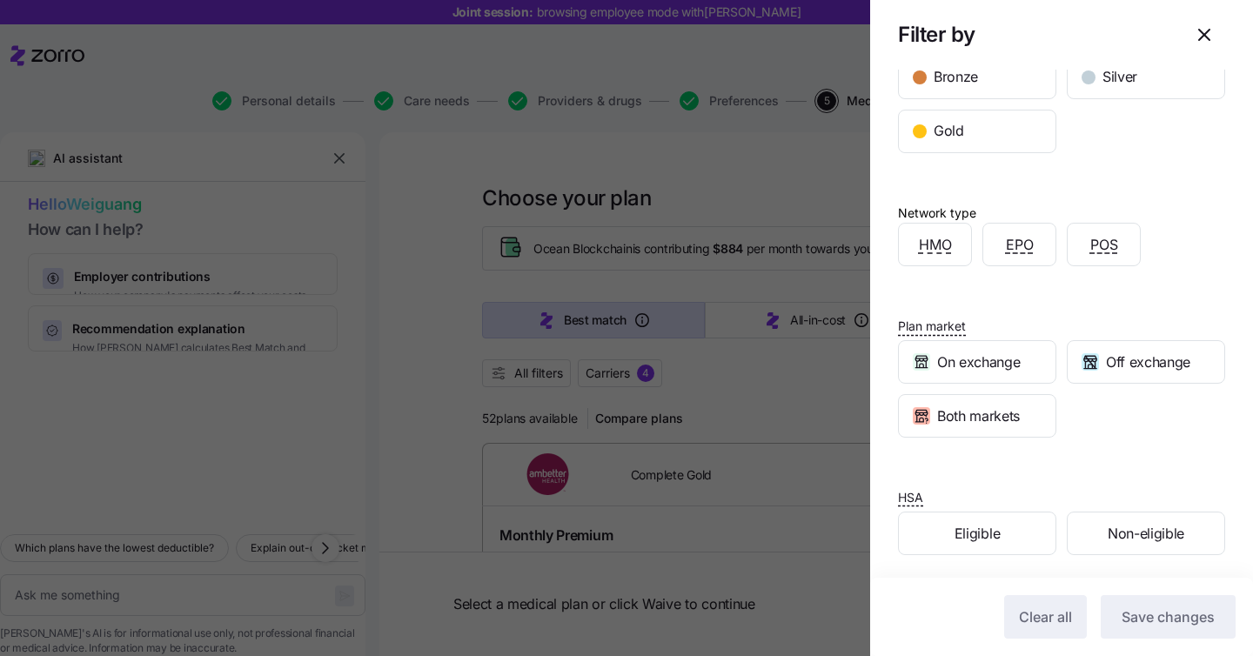
scroll to position [226, 0]
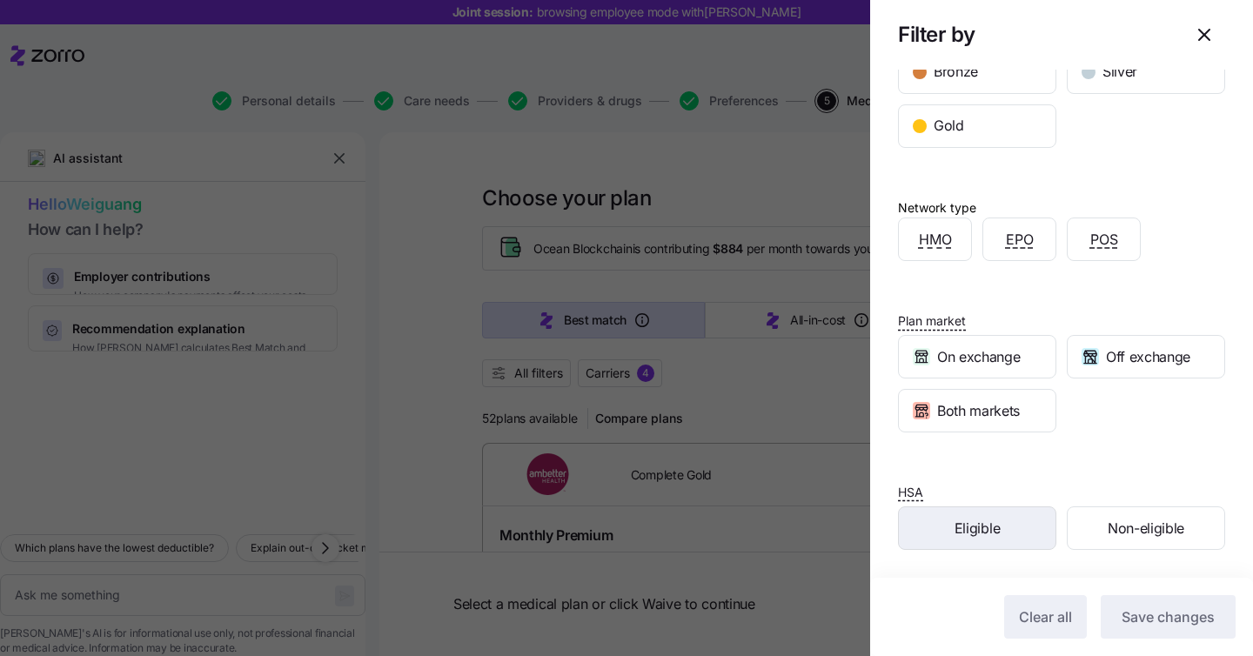
click at [1013, 547] on div "Eligible" at bounding box center [977, 528] width 157 height 42
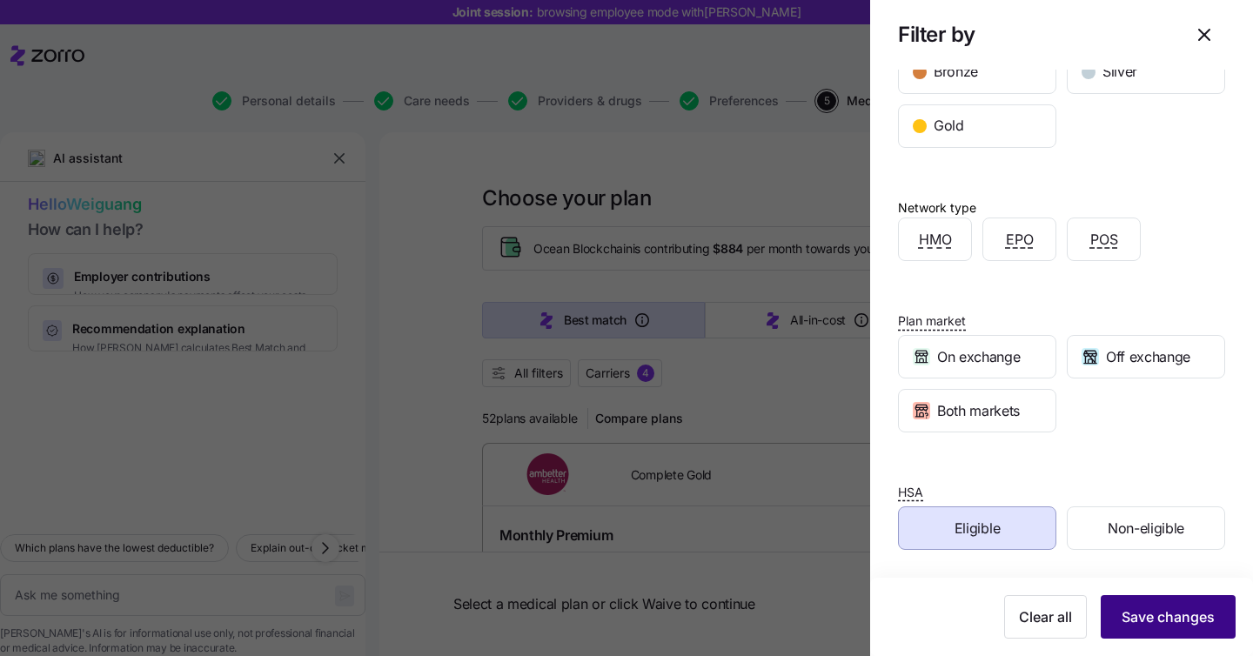
click at [1157, 633] on button "Save changes" at bounding box center [1168, 617] width 135 height 44
type textarea "x"
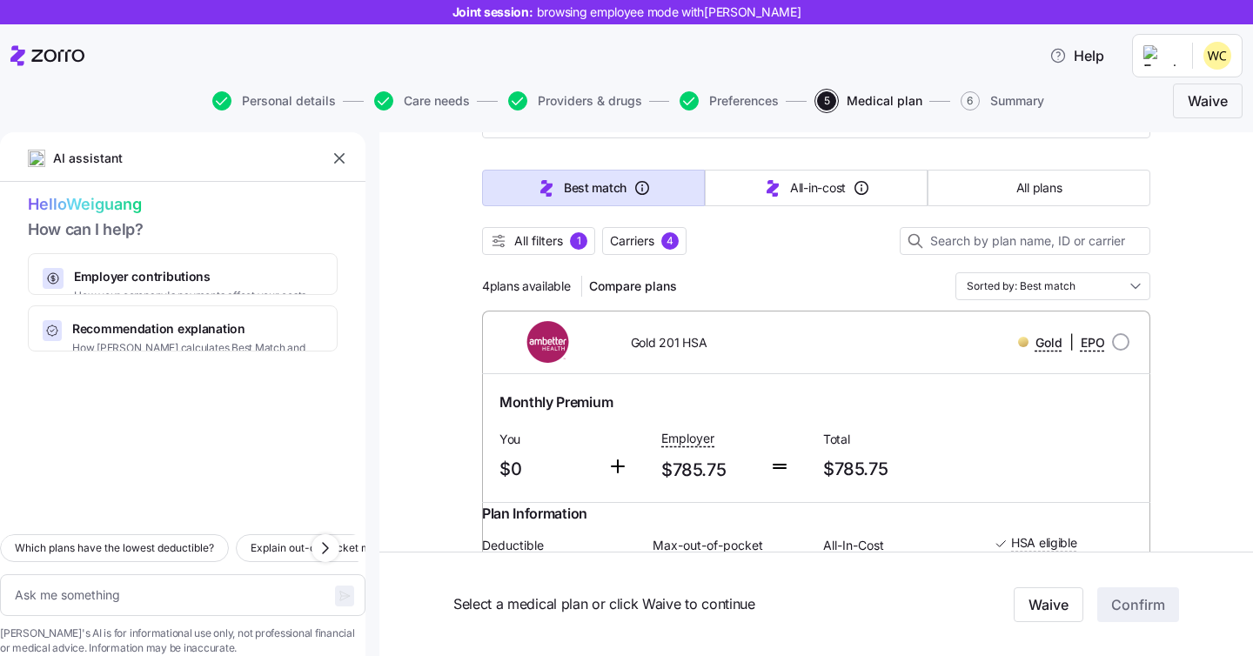
scroll to position [140, 0]
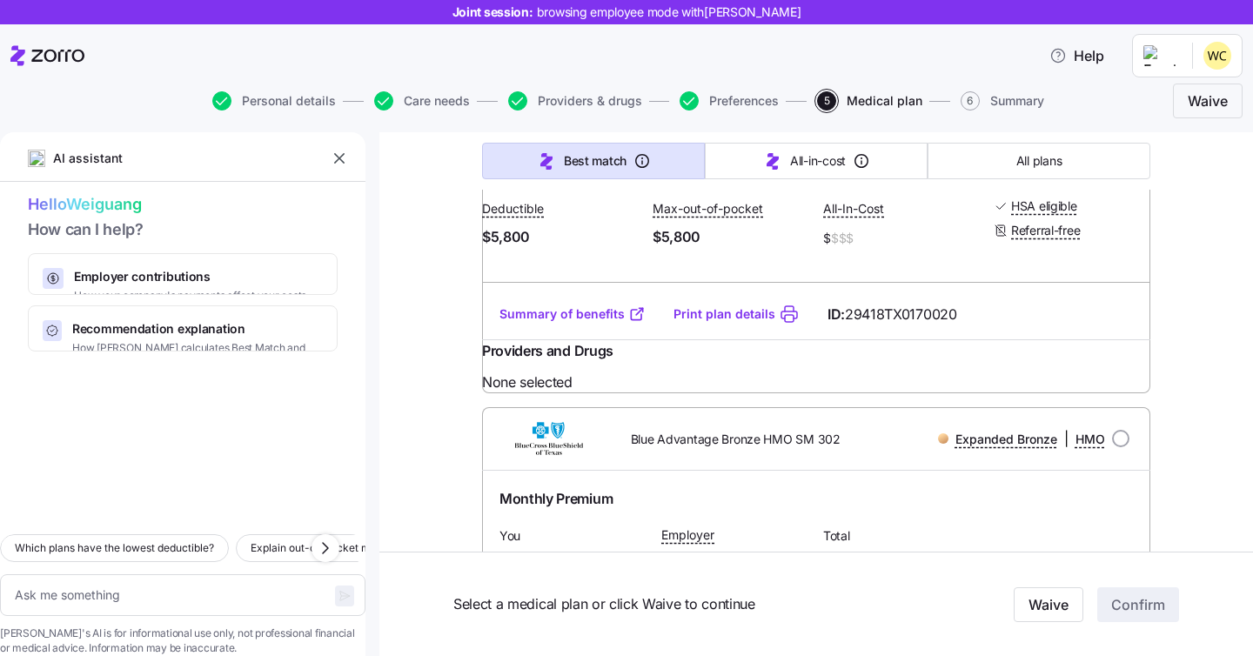
scroll to position [889, 0]
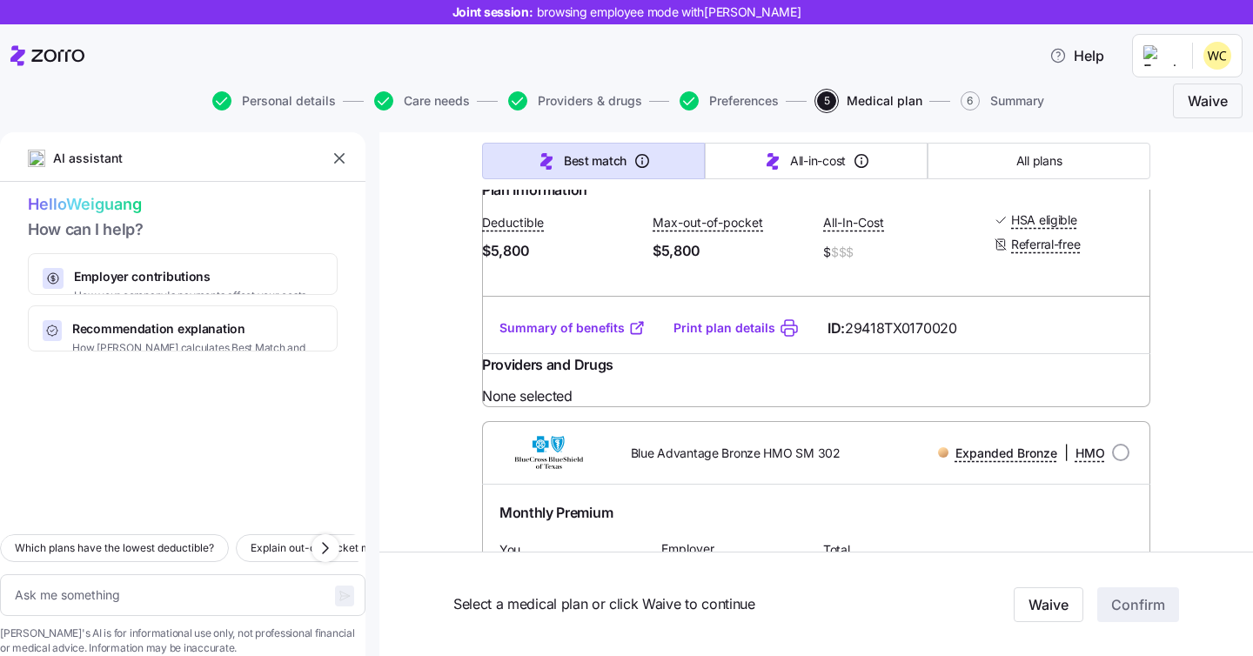
click at [1153, 346] on div "Choose your plan Covered: Just me Ocean Blockchain is contributing $884 per mon…" at bounding box center [816, 359] width 874 height 2233
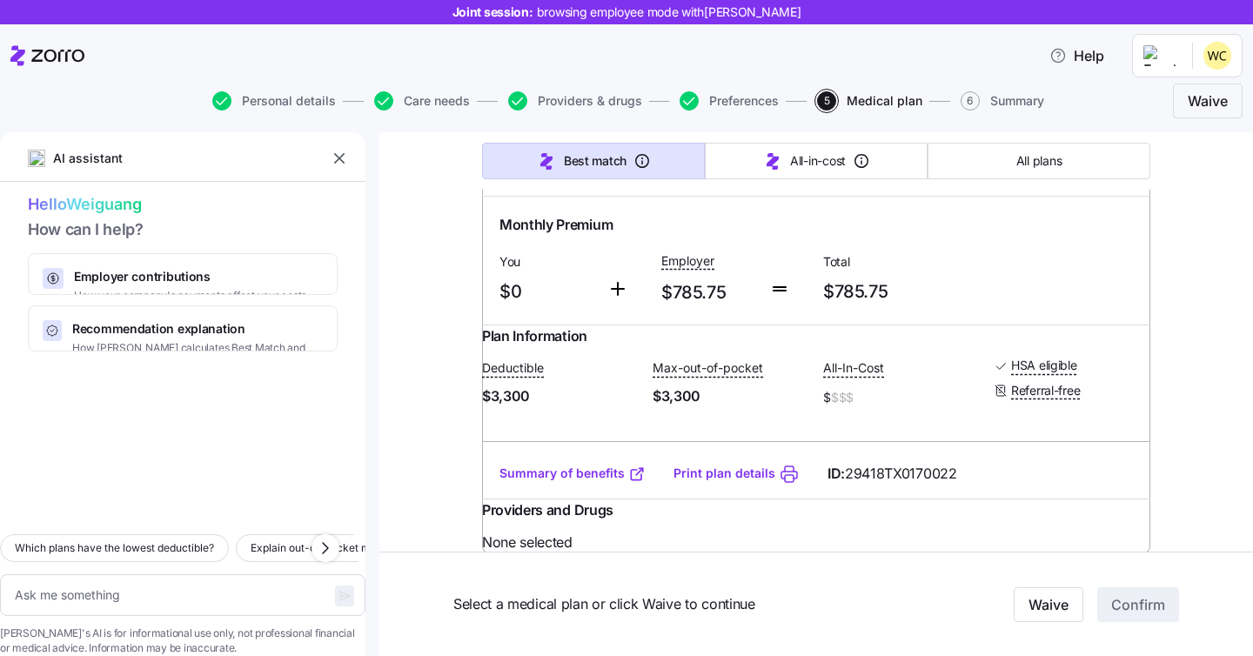
scroll to position [174, 0]
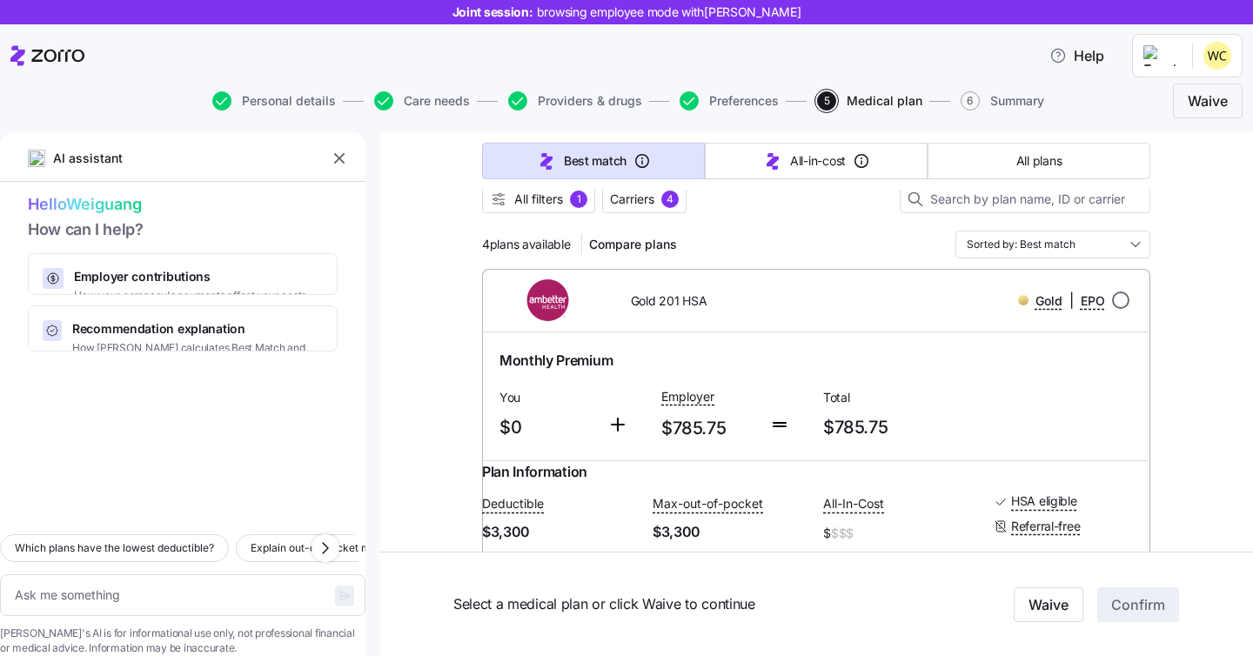
click at [1122, 298] on input "radio" at bounding box center [1120, 299] width 17 height 17
radio input "true"
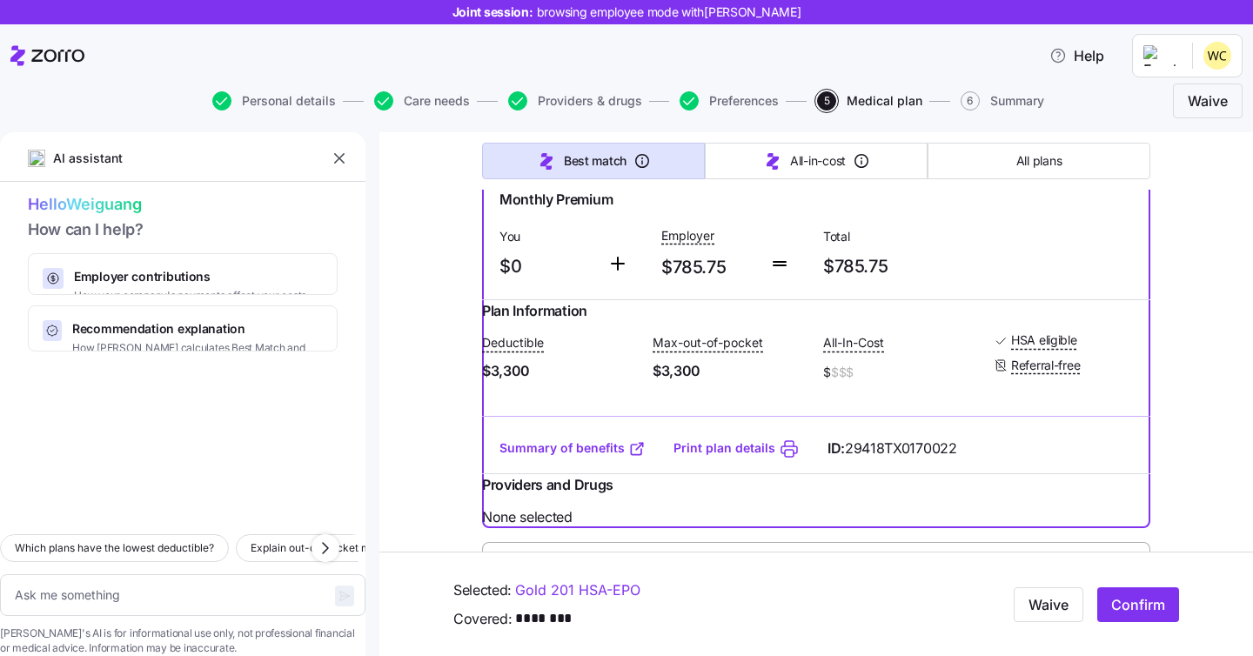
scroll to position [405, 0]
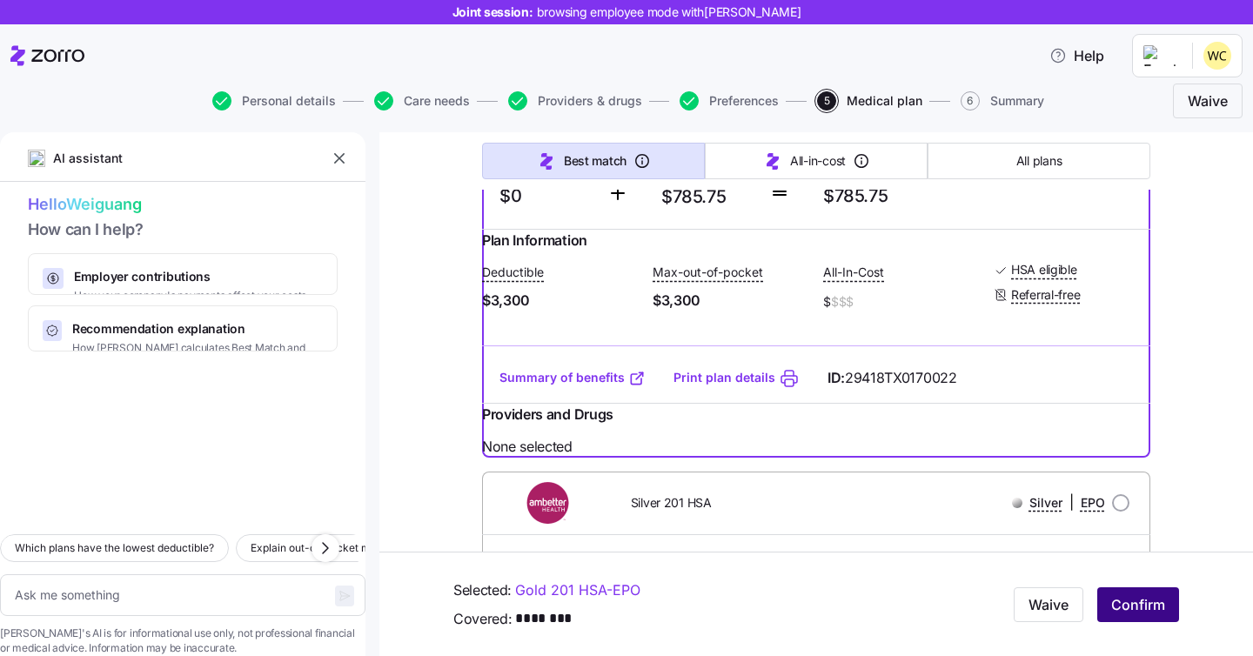
click at [1136, 609] on span "Confirm" at bounding box center [1138, 604] width 54 height 21
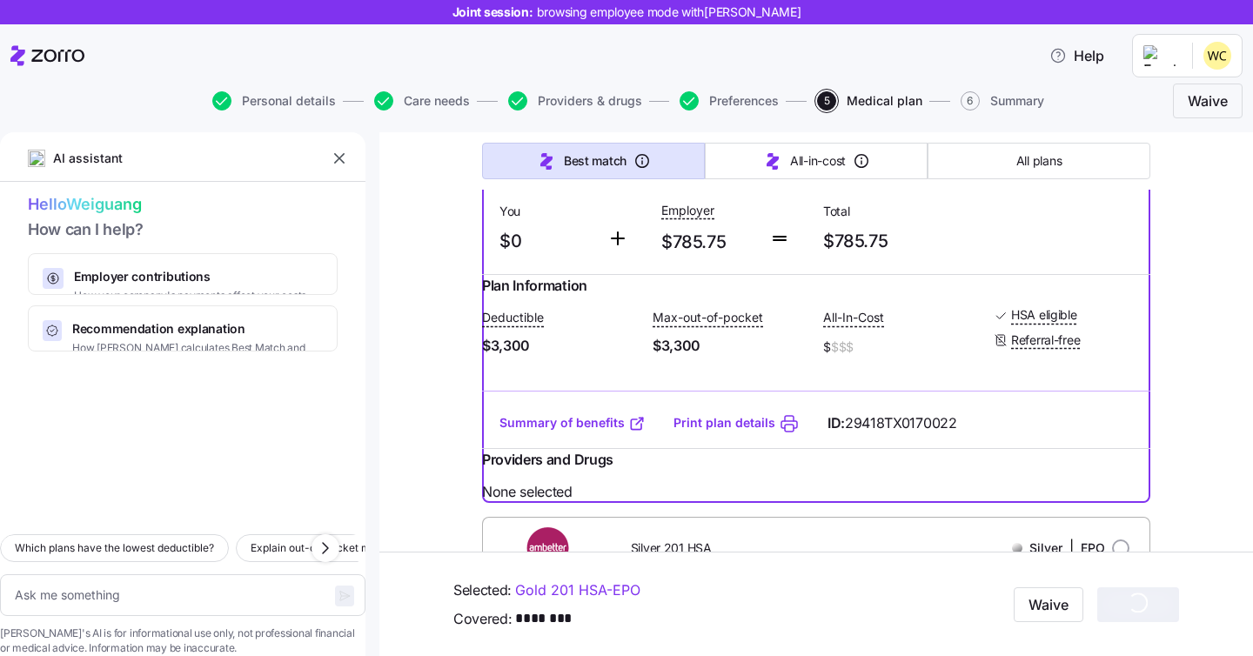
scroll to position [359, 0]
click at [620, 432] on link "Summary of benefits" at bounding box center [572, 423] width 146 height 17
click at [760, 432] on link "Print plan details" at bounding box center [724, 423] width 102 height 17
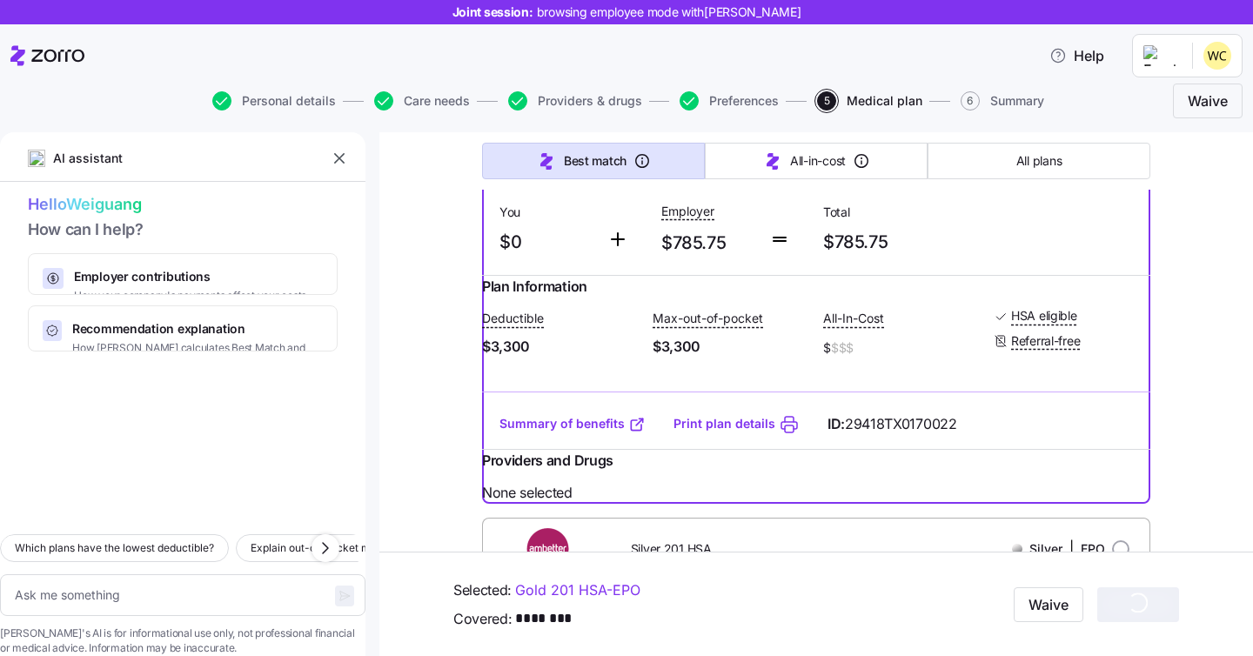
click at [1076, 399] on div "Summary of benefits Print plan details ID: 29418TX0170022" at bounding box center [816, 424] width 668 height 50
type textarea "x"
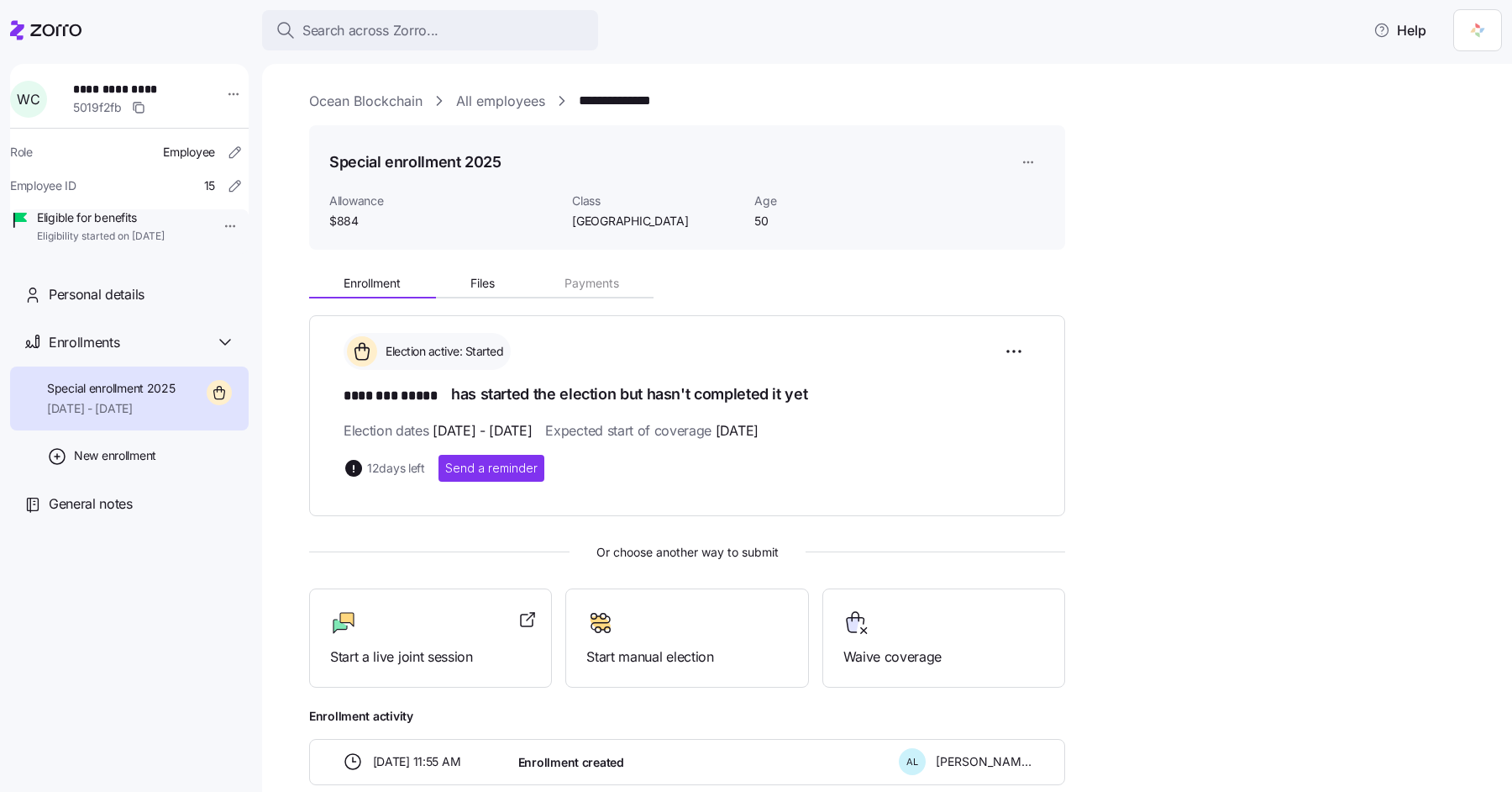
click at [1103, 53] on div "Search across Zorro... Help" at bounding box center [755, 30] width 1492 height 47
click at [1142, 87] on div "**********" at bounding box center [886, 427] width 1250 height 727
click at [1120, 113] on div "**********" at bounding box center [899, 478] width 1180 height 775
click at [220, 91] on html "**********" at bounding box center [756, 390] width 1512 height 781
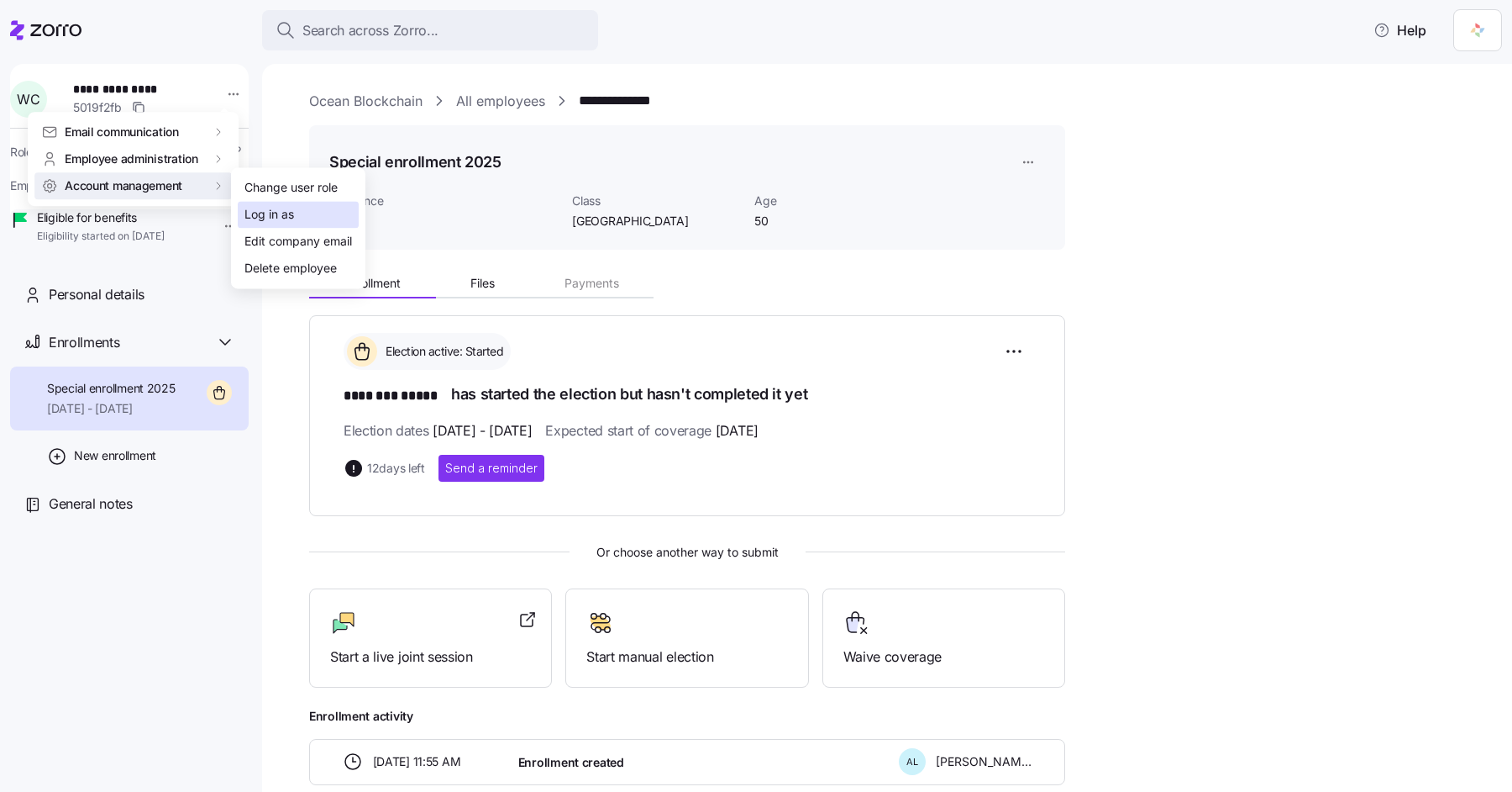
click at [266, 212] on div "Log in as" at bounding box center [268, 214] width 49 height 18
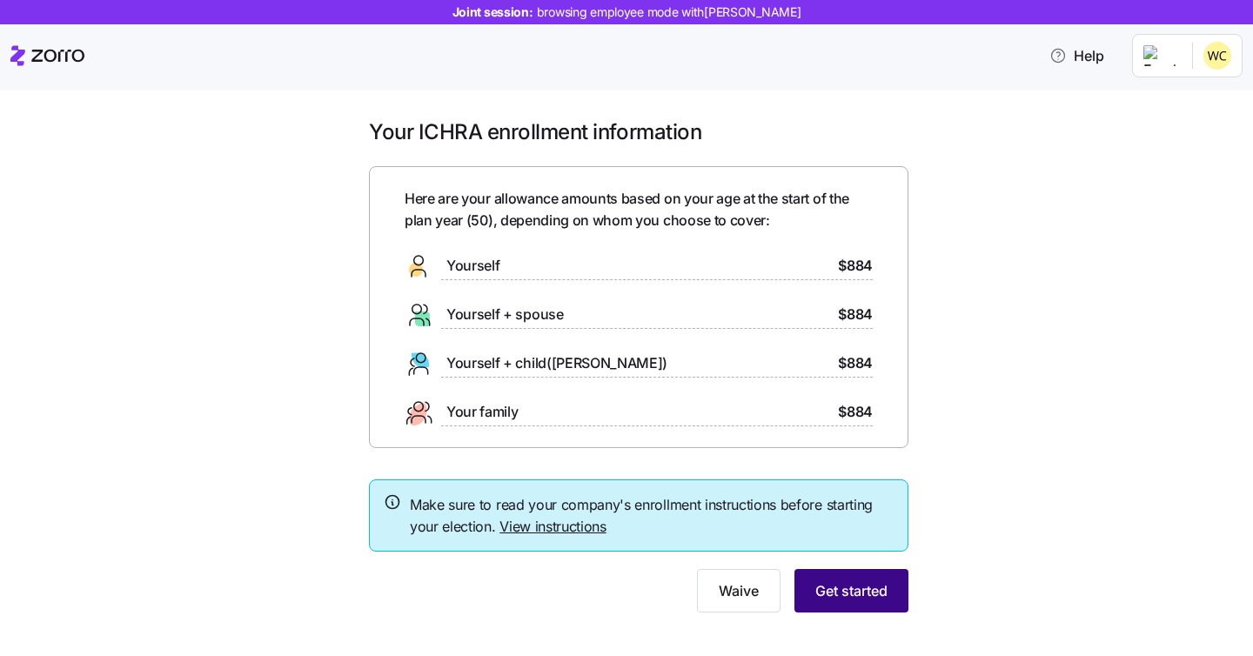
click at [863, 583] on span "Get started" at bounding box center [851, 590] width 72 height 21
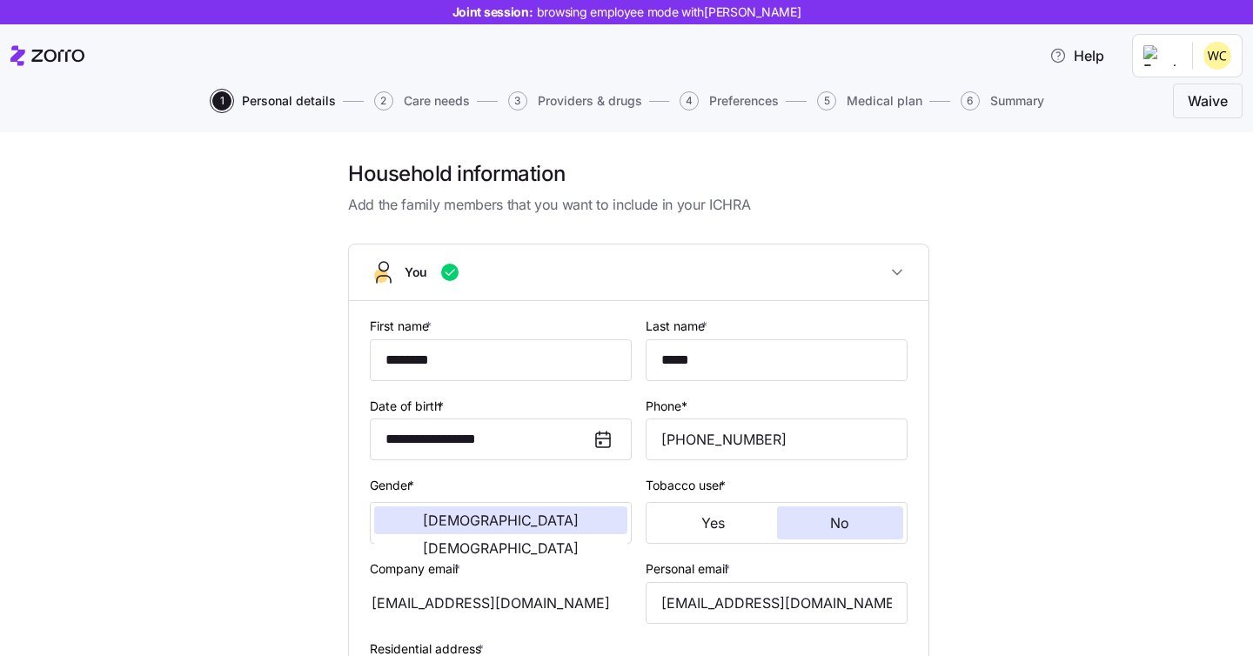
click at [1021, 290] on div "**********" at bounding box center [639, 631] width 1180 height 942
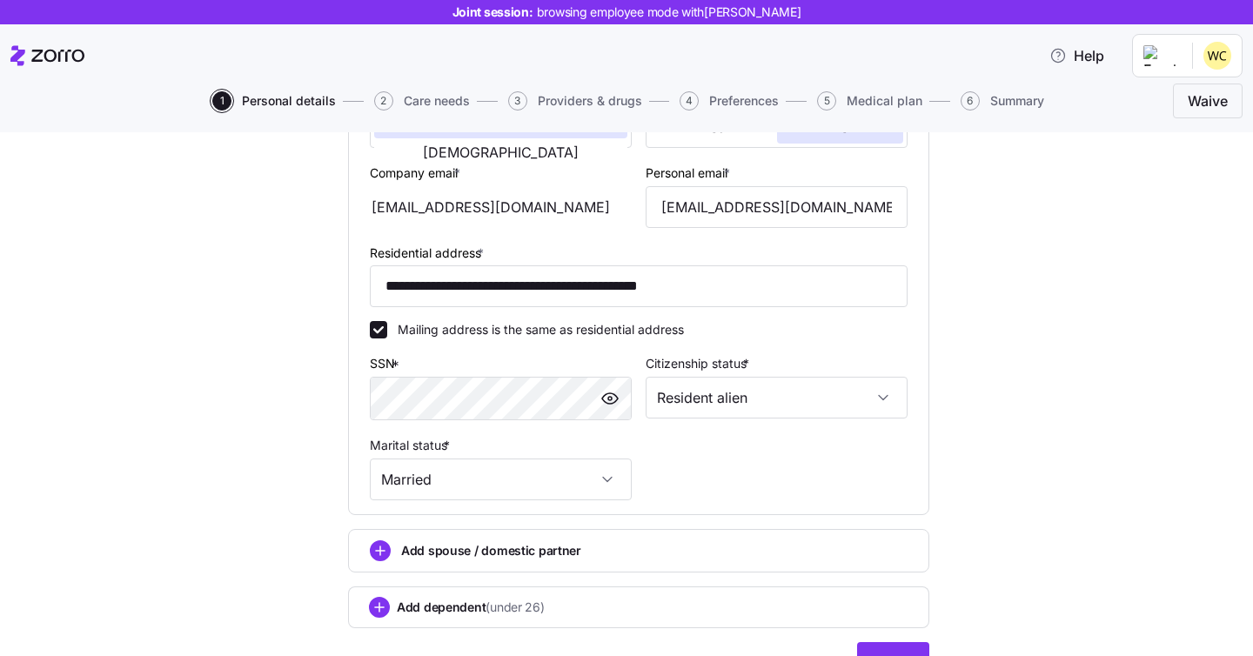
scroll to position [491, 0]
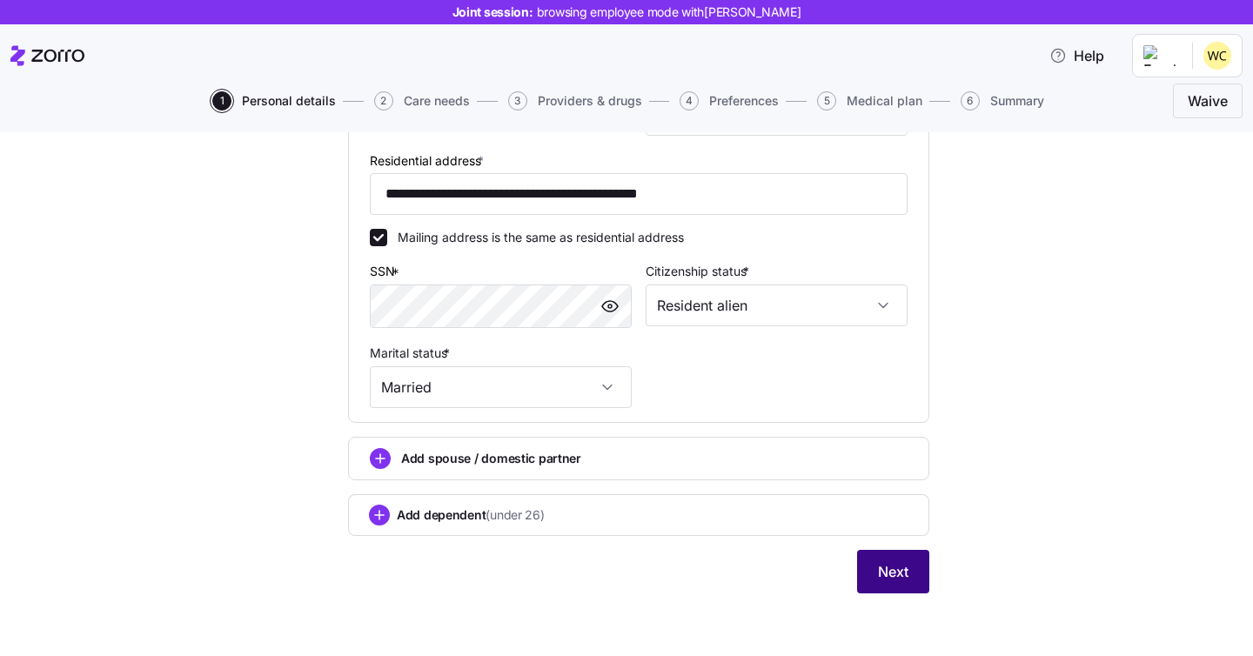
click at [884, 583] on button "Next" at bounding box center [893, 572] width 72 height 44
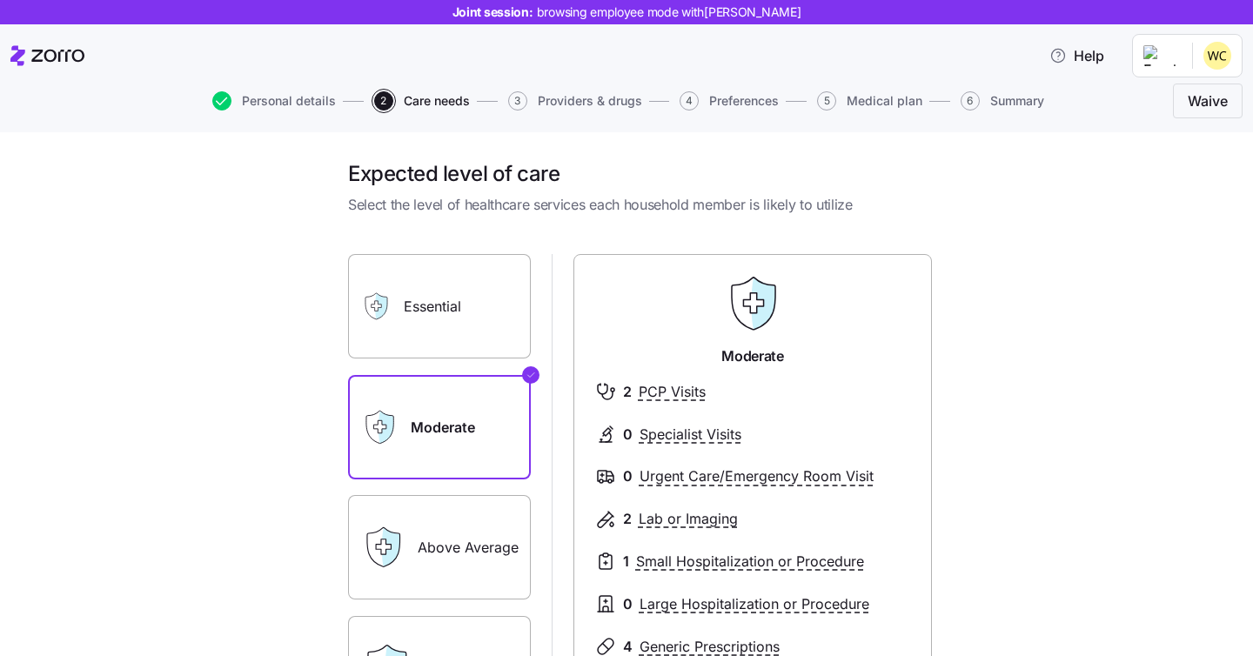
click at [452, 289] on label "Essential" at bounding box center [439, 306] width 183 height 104
click at [0, 0] on input "Essential" at bounding box center [0, 0] width 0 height 0
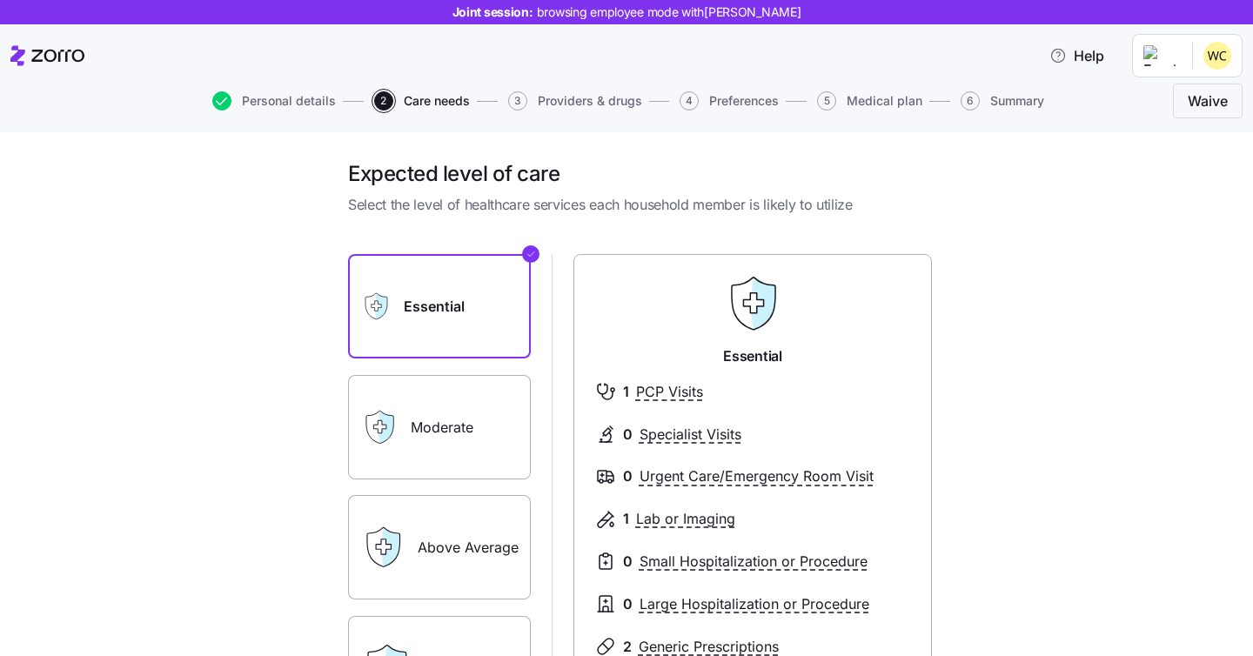
scroll to position [280, 0]
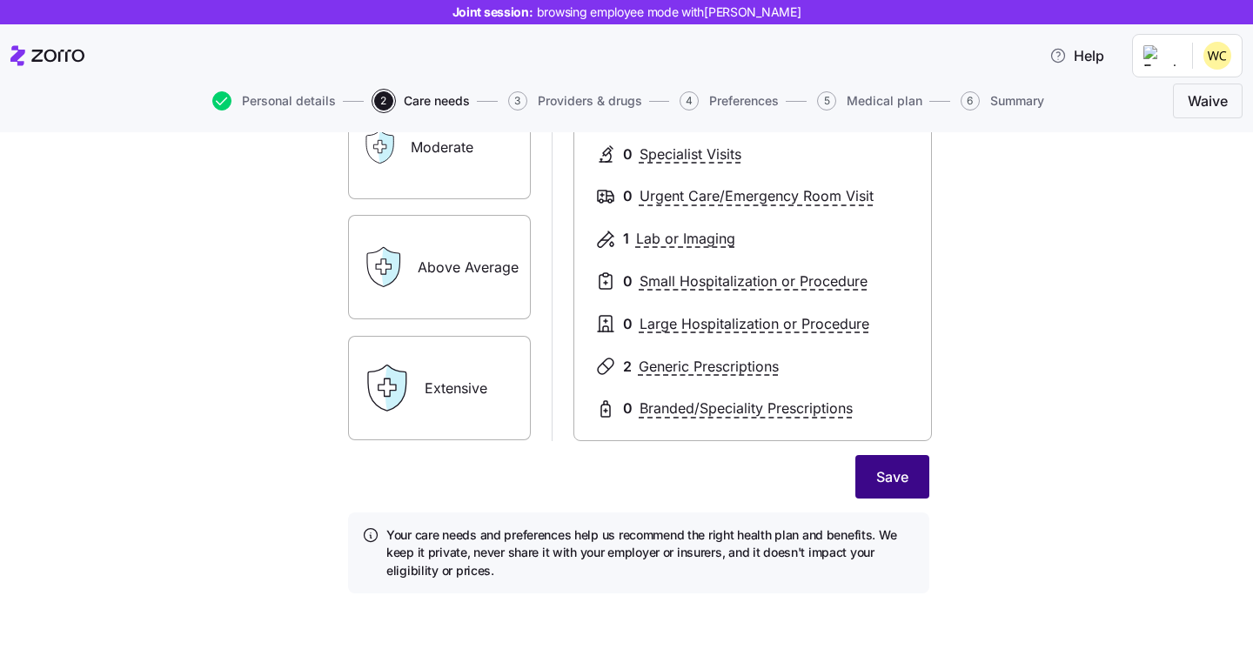
click at [896, 491] on button "Save" at bounding box center [892, 477] width 74 height 44
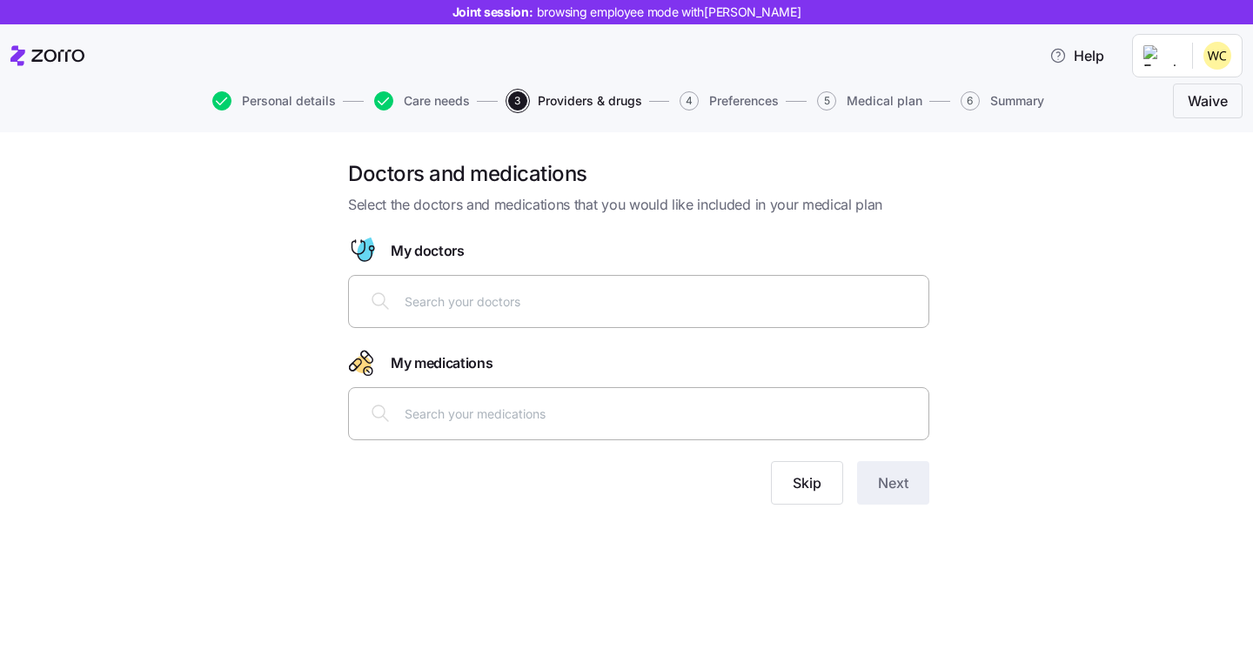
click at [589, 305] on input "text" at bounding box center [661, 300] width 513 height 19
click at [797, 495] on button "Skip" at bounding box center [807, 483] width 72 height 44
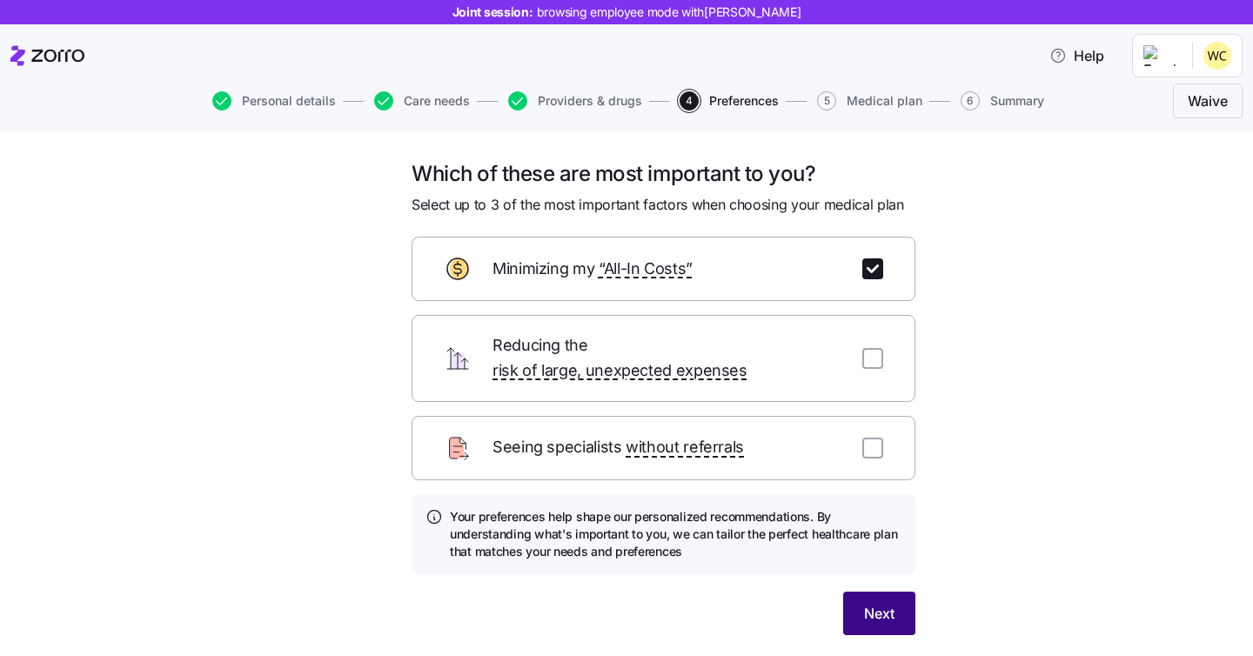
click at [912, 606] on button "Next" at bounding box center [879, 614] width 72 height 44
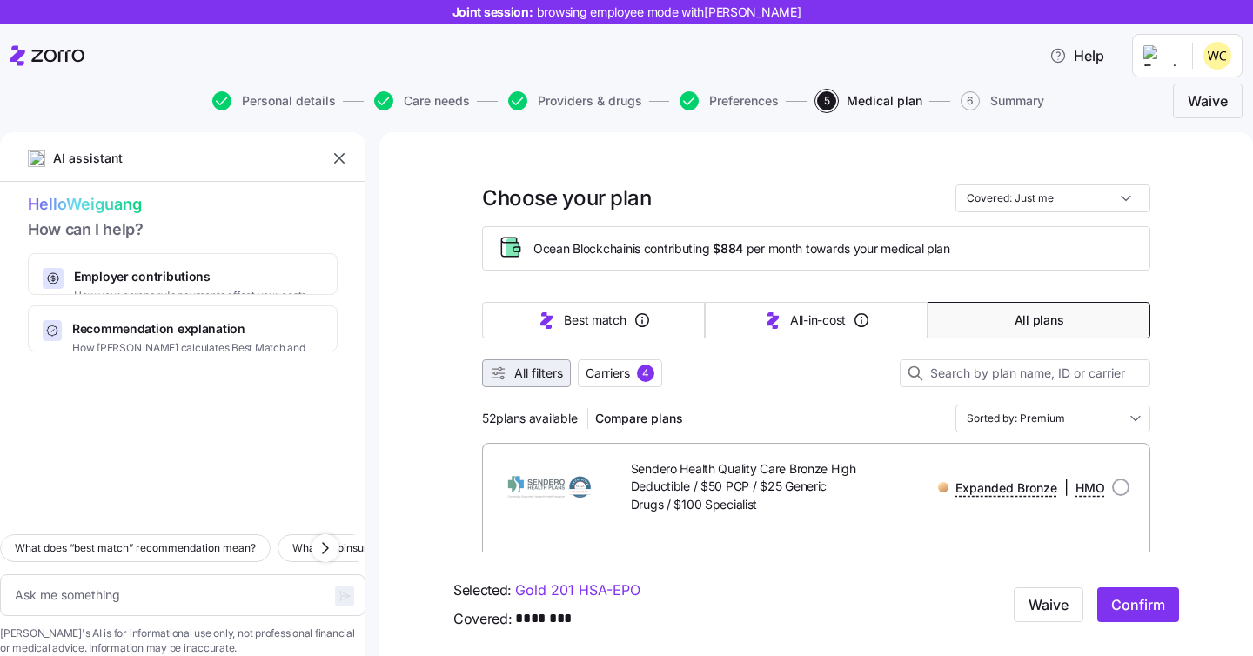
click at [546, 376] on span "All filters" at bounding box center [538, 373] width 49 height 17
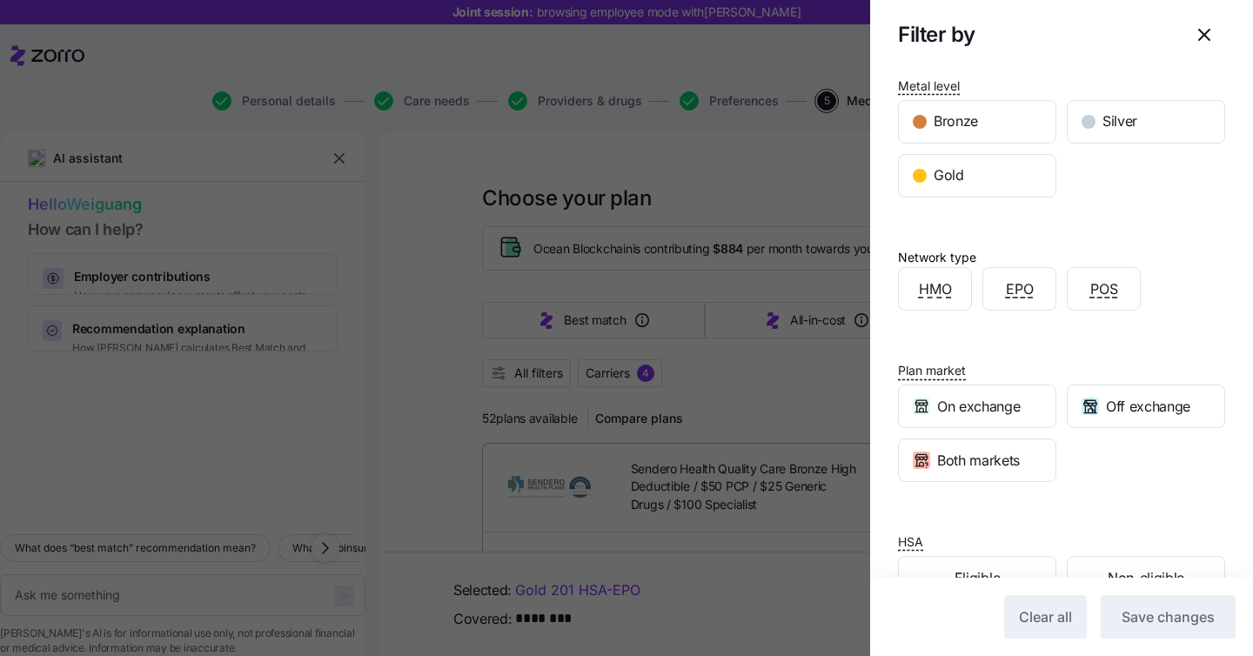
scroll to position [226, 0]
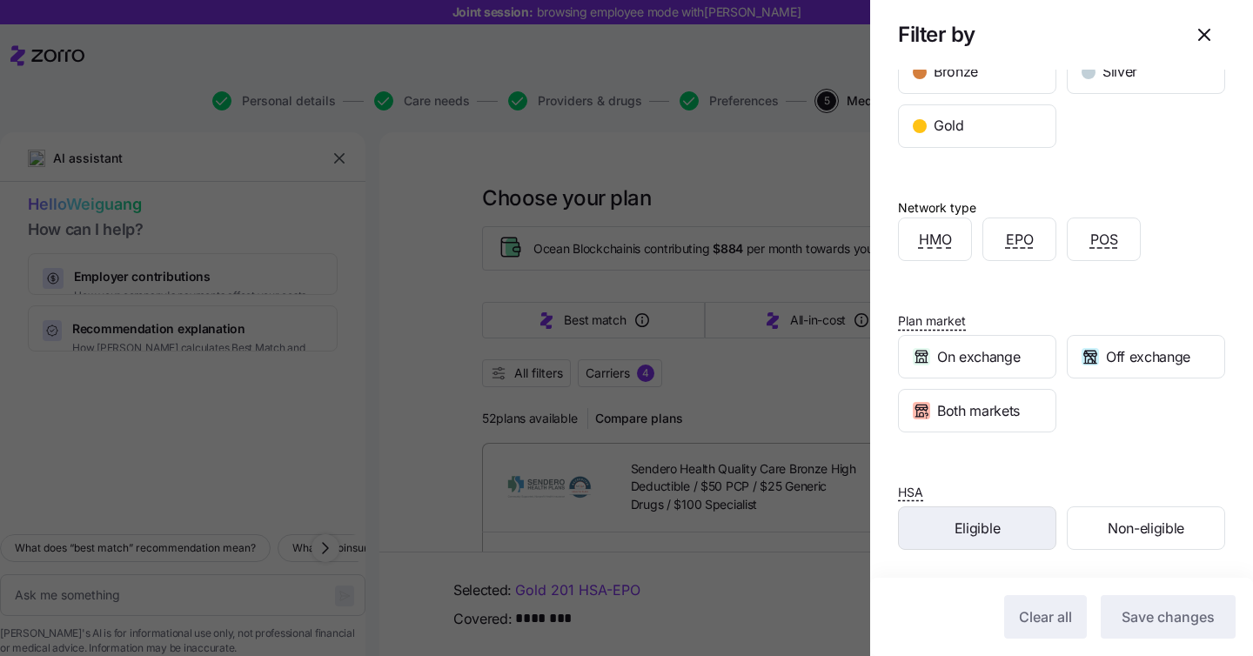
click at [986, 515] on div "Eligible" at bounding box center [977, 528] width 157 height 42
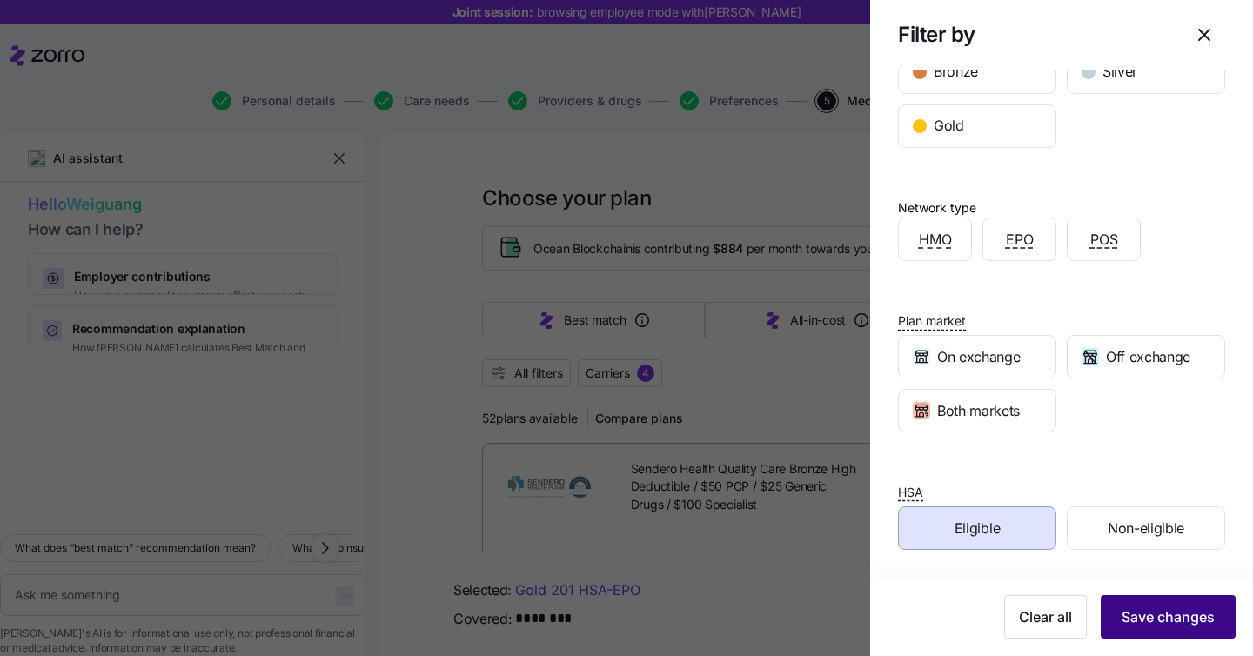
click at [1142, 616] on span "Save changes" at bounding box center [1168, 616] width 93 height 21
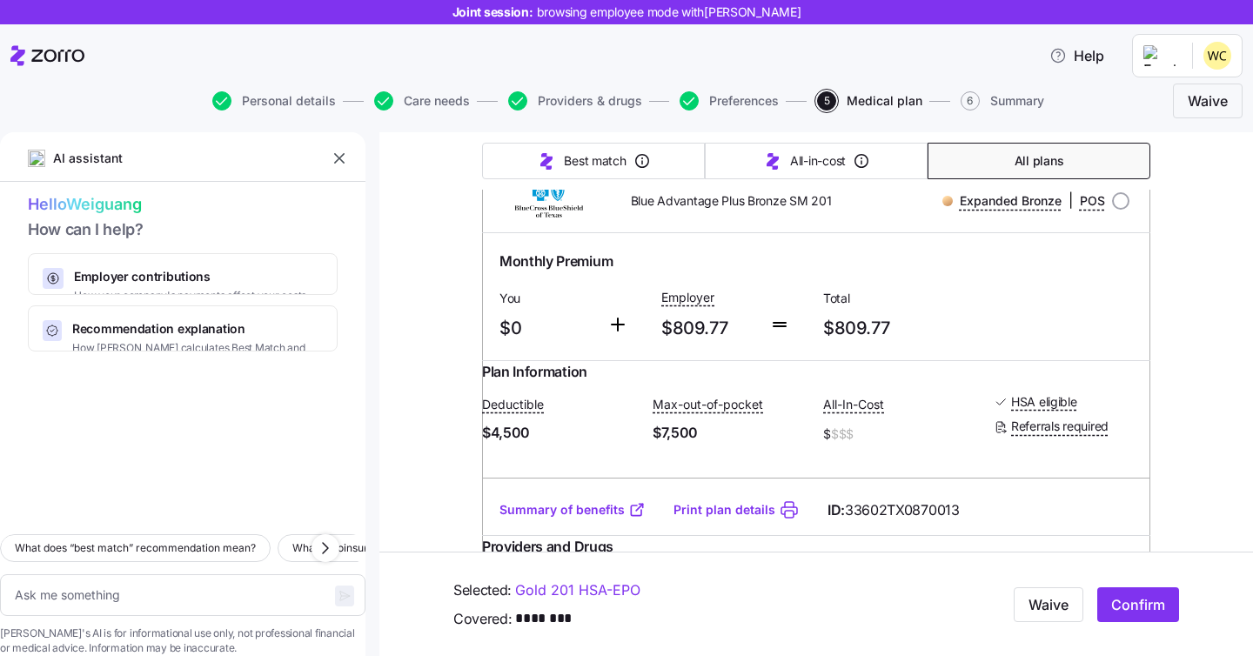
scroll to position [1604, 0]
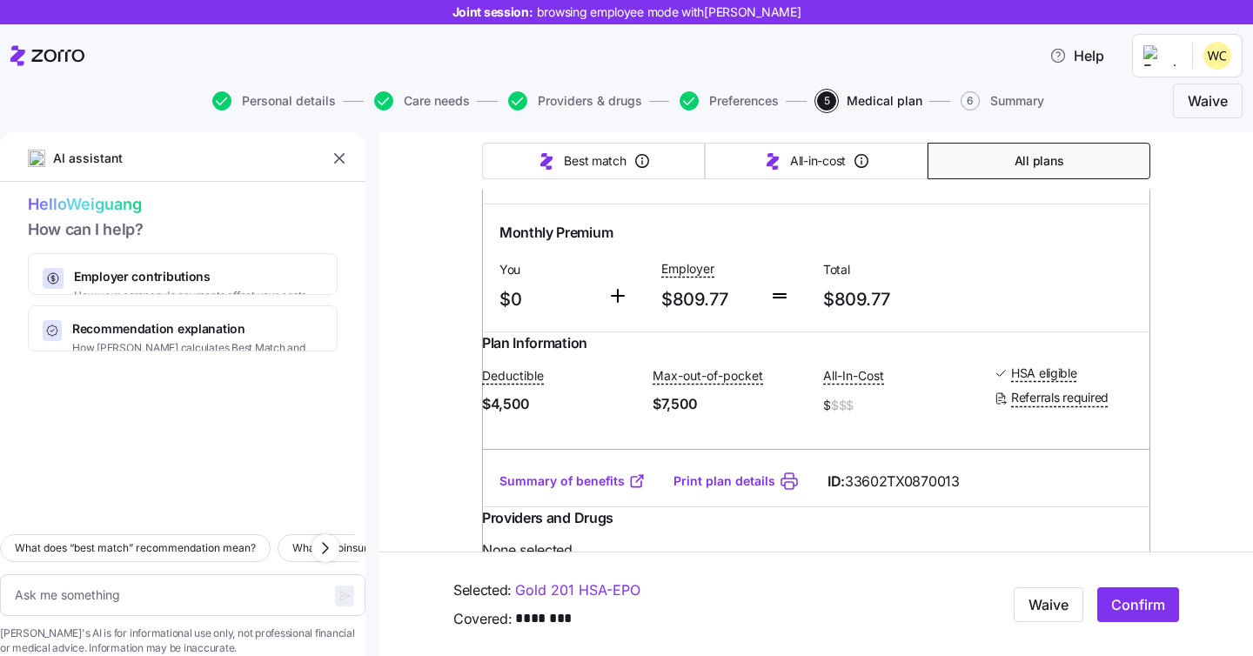
type textarea "x"
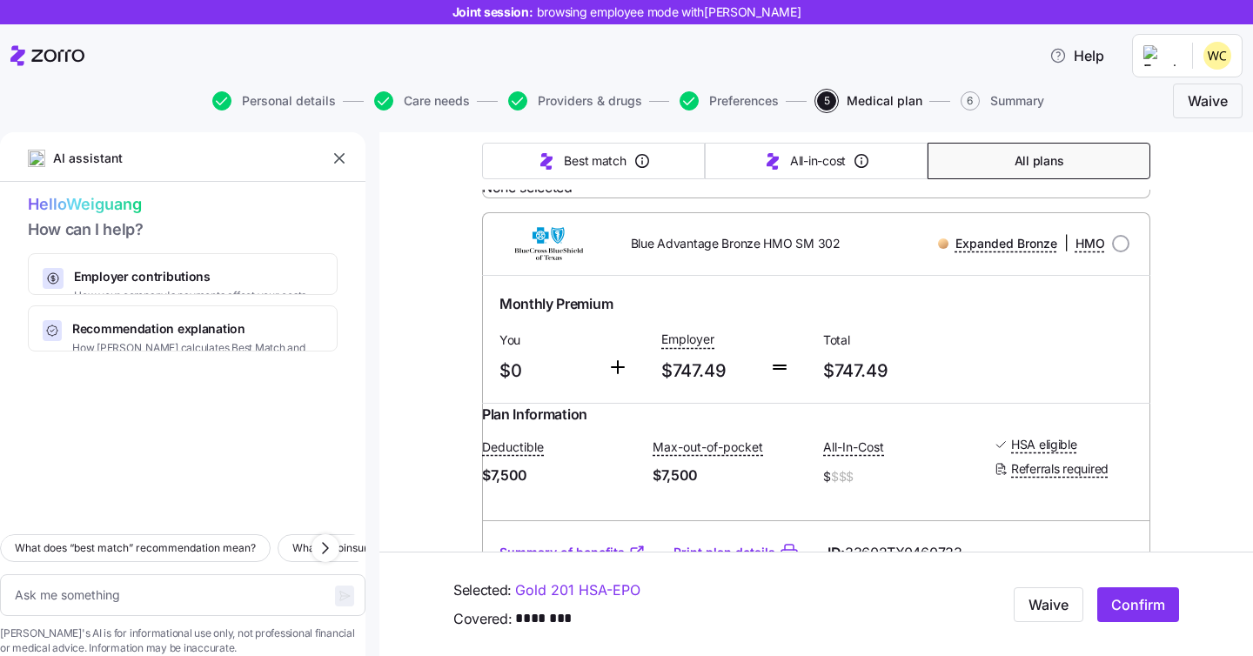
scroll to position [605, 0]
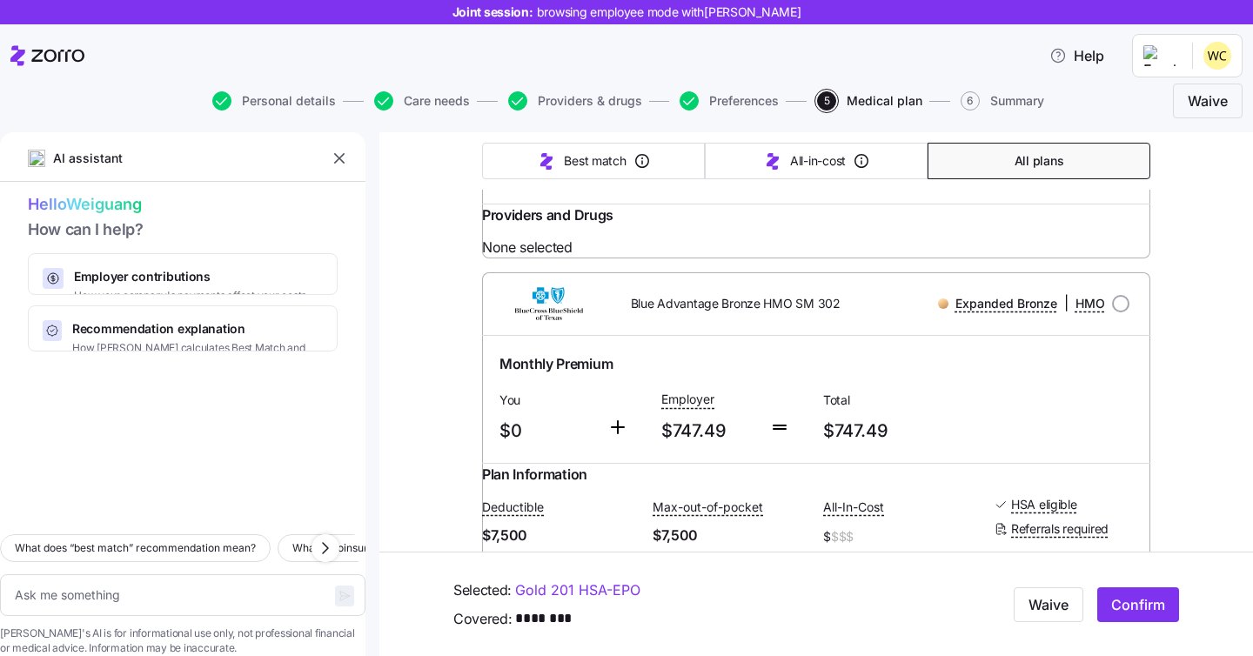
click at [1220, 70] on html "Joint session: browsing employee mode with [PERSON_NAME] Help Personal details …" at bounding box center [626, 323] width 1253 height 646
click at [1216, 106] on div "Log out" at bounding box center [1195, 103] width 68 height 19
